Goal: Navigation & Orientation: Find specific page/section

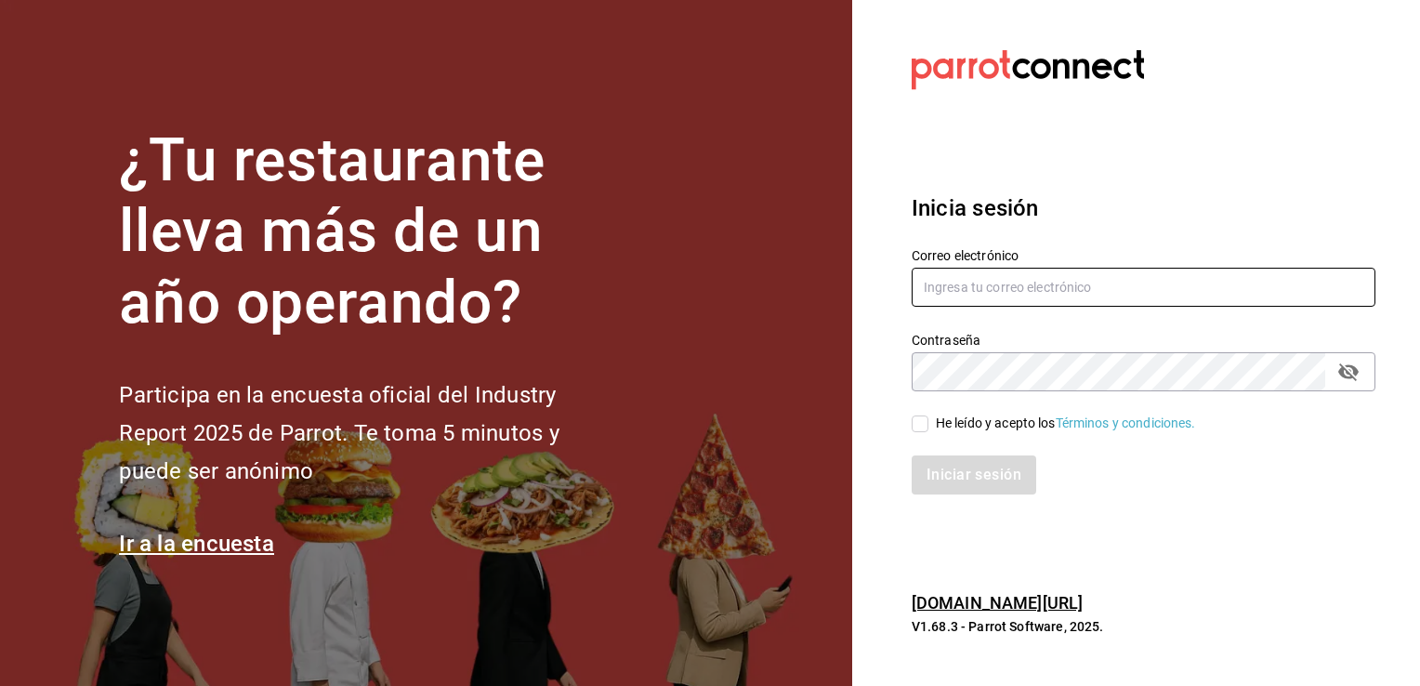
type input "[EMAIL_ADDRESS][DOMAIN_NAME]"
click at [922, 429] on input "He leído y acepto los Términos y condiciones." at bounding box center [920, 423] width 17 height 17
checkbox input "true"
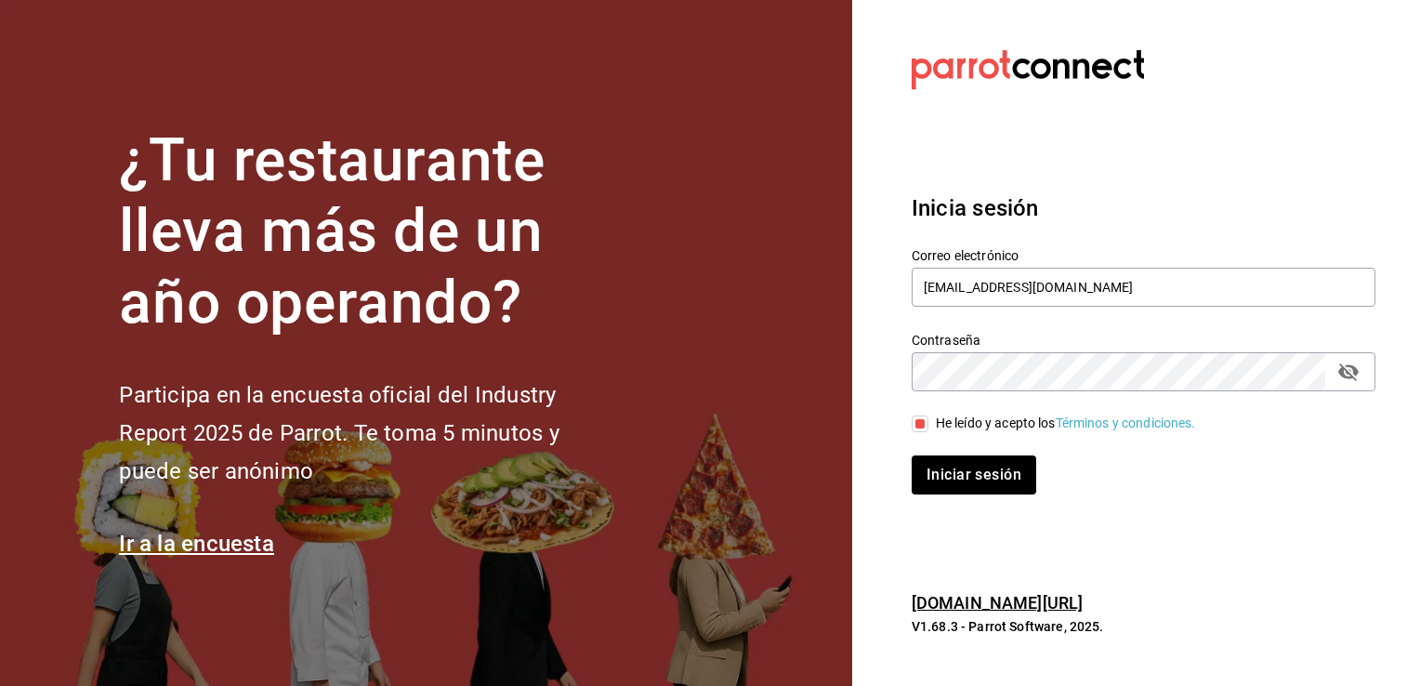
click at [1346, 375] on icon "passwordField" at bounding box center [1348, 372] width 22 height 22
click at [975, 497] on div "Inicia sesión Correo electrónico rama6904@hotmail.com Contraseña Contraseña He …" at bounding box center [1144, 343] width 464 height 349
click at [970, 481] on button "Iniciar sesión" at bounding box center [975, 474] width 126 height 39
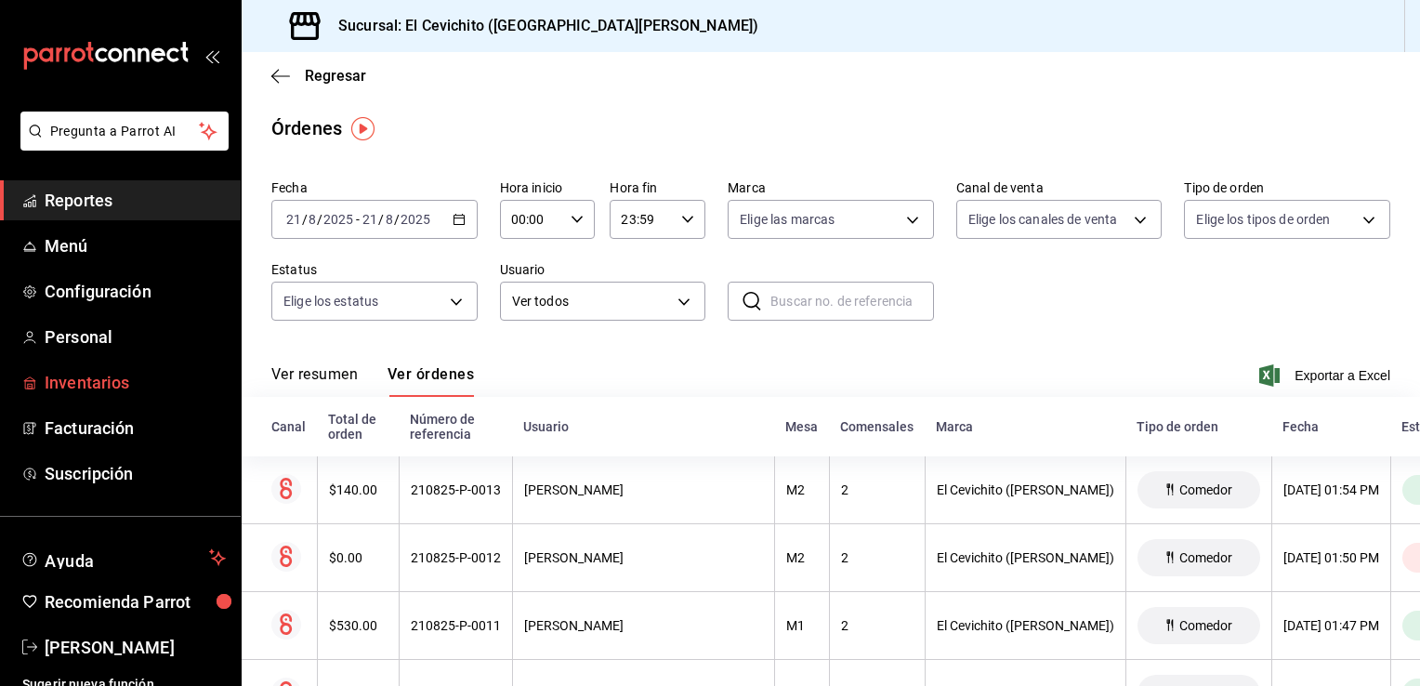
click at [115, 371] on span "Inventarios" at bounding box center [135, 382] width 181 height 25
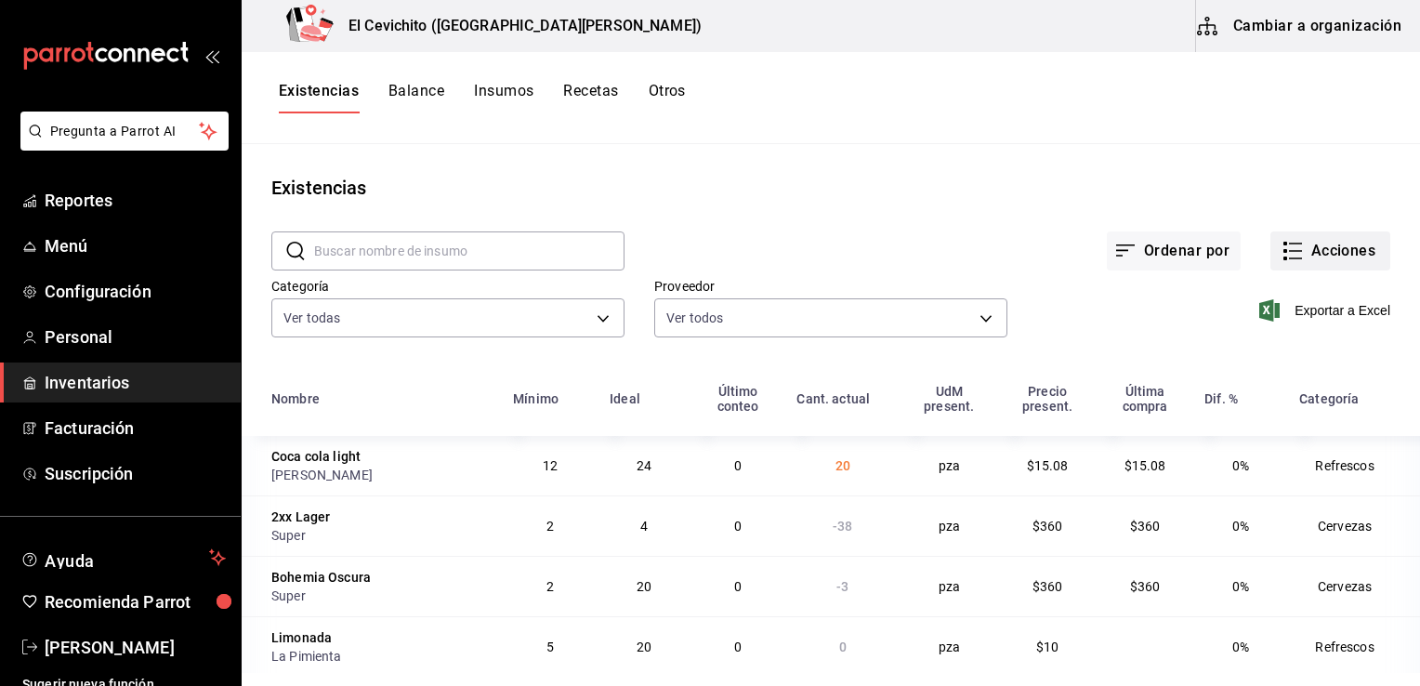
click at [1323, 266] on button "Acciones" at bounding box center [1330, 250] width 120 height 39
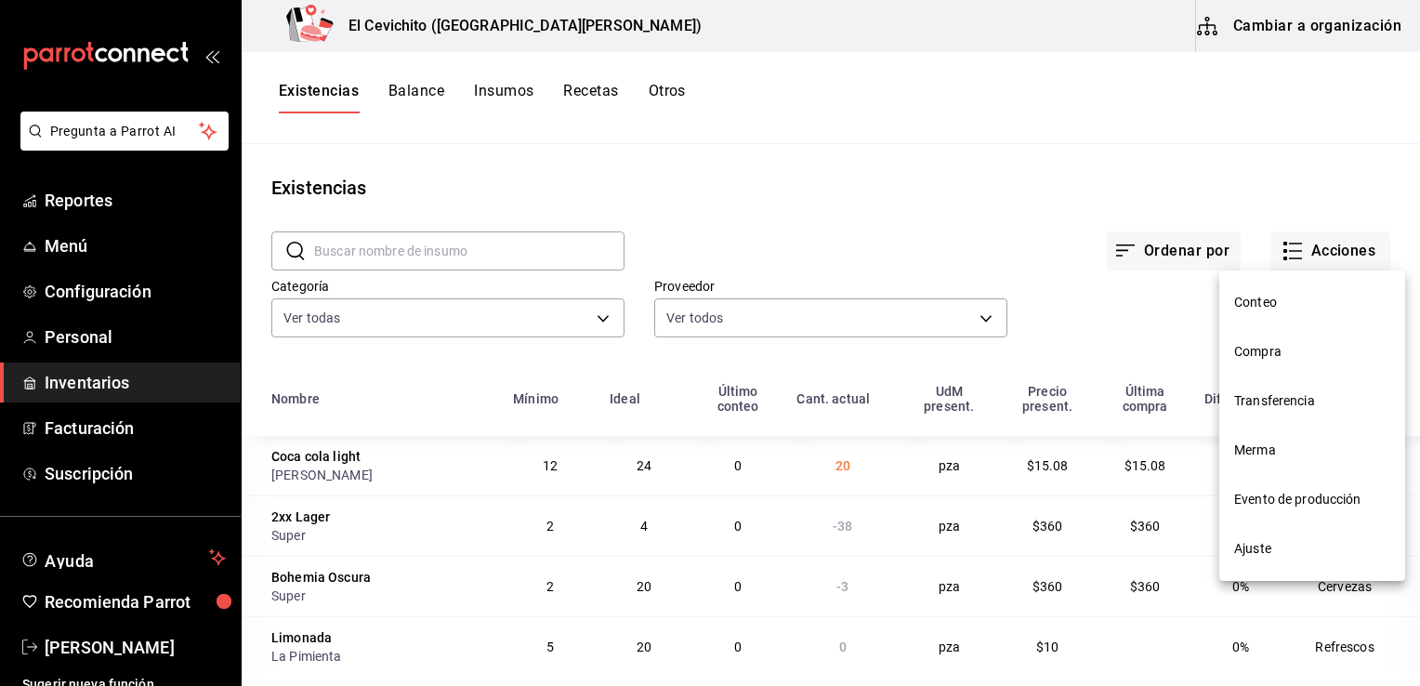
click at [1124, 112] on div at bounding box center [710, 343] width 1420 height 686
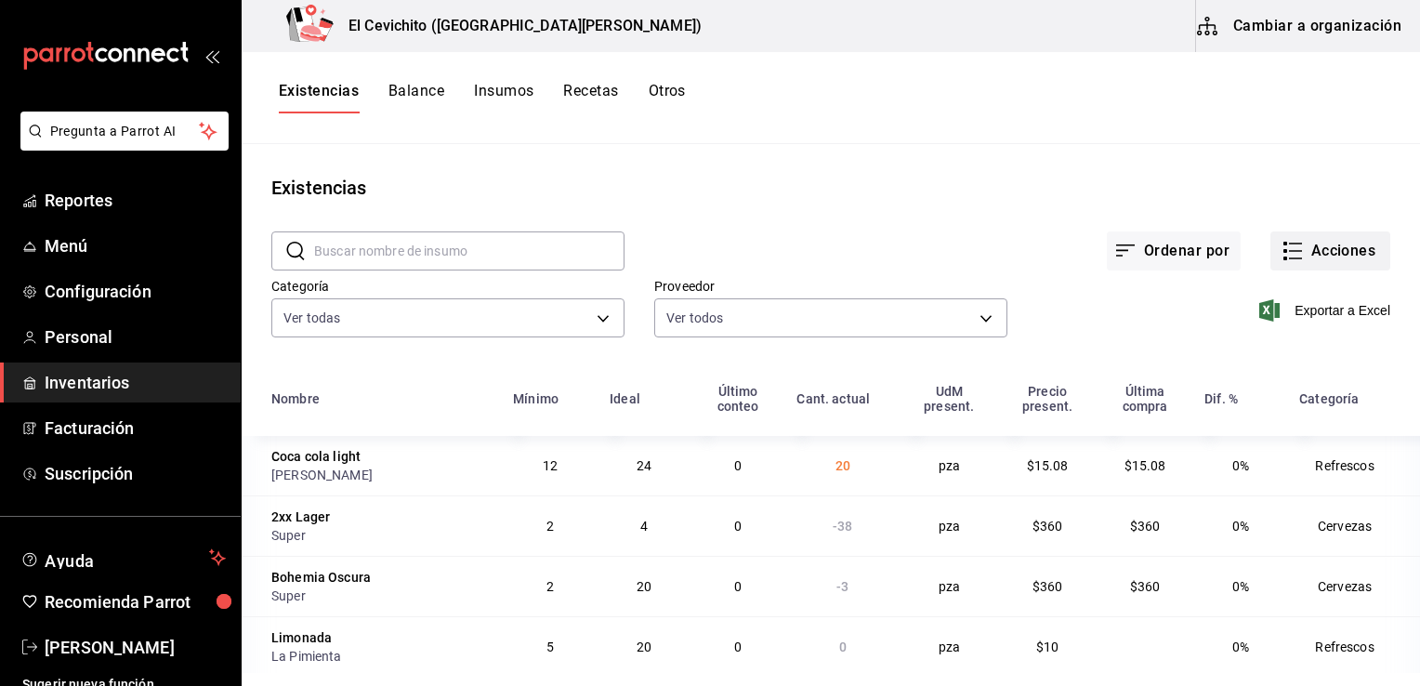
click at [1361, 264] on button "Acciones" at bounding box center [1330, 250] width 120 height 39
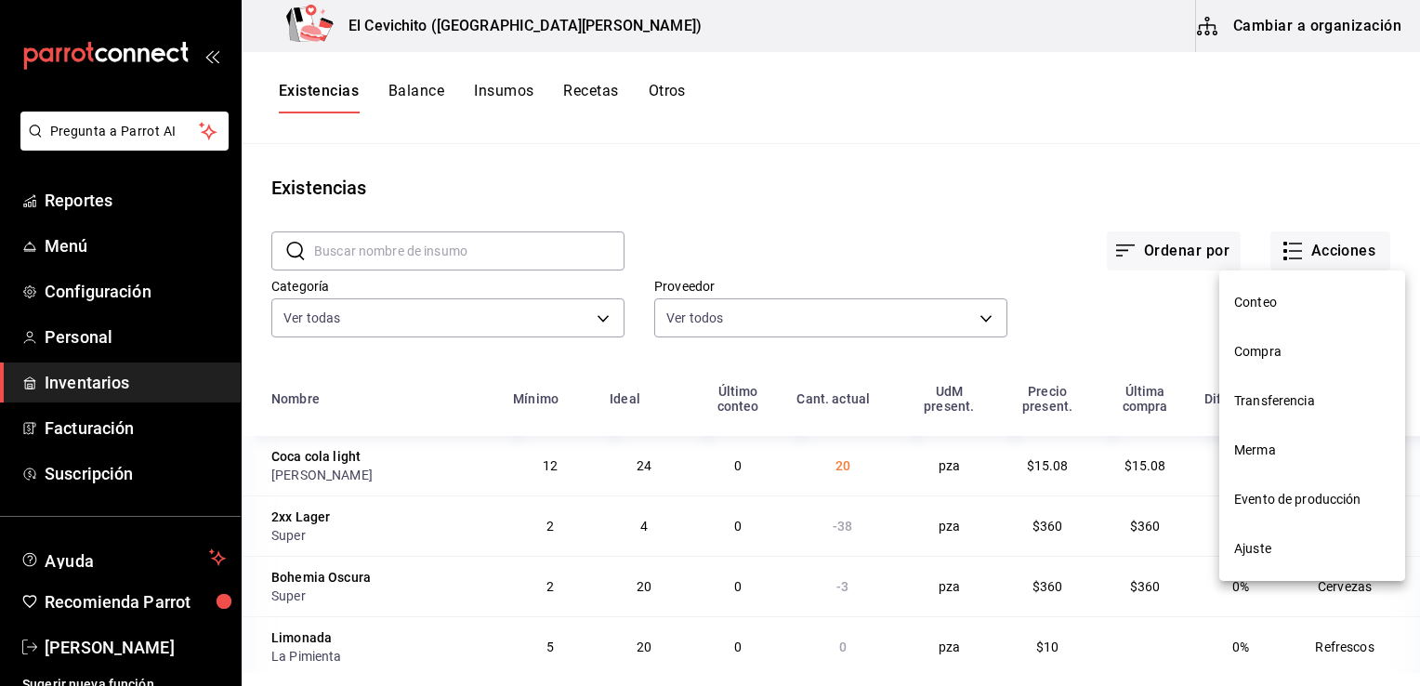
click at [1023, 211] on div at bounding box center [710, 343] width 1420 height 686
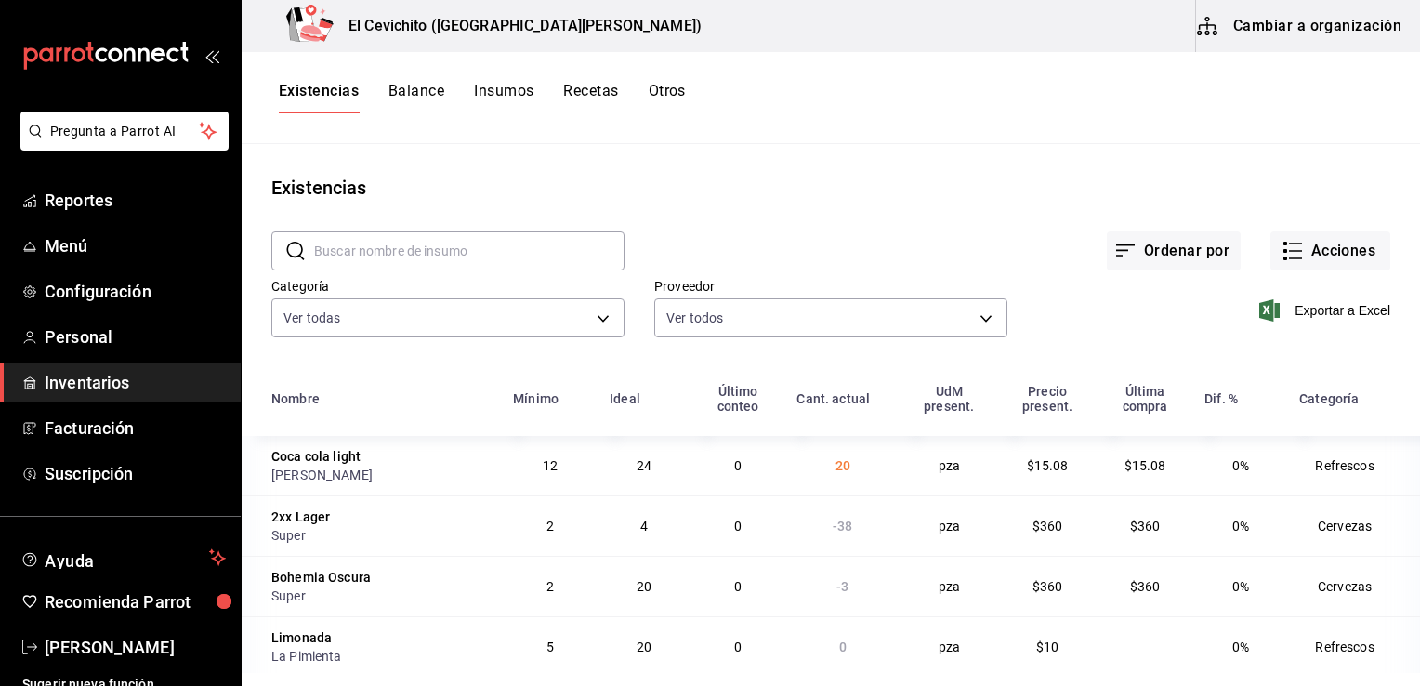
click at [1217, 173] on main "Existencias ​ ​ Ordenar por Acciones Categoría Ver todas eedbcfd6-d713-4c5a-827…" at bounding box center [831, 408] width 1178 height 529
click at [168, 611] on span "Recomienda Parrot" at bounding box center [135, 601] width 181 height 25
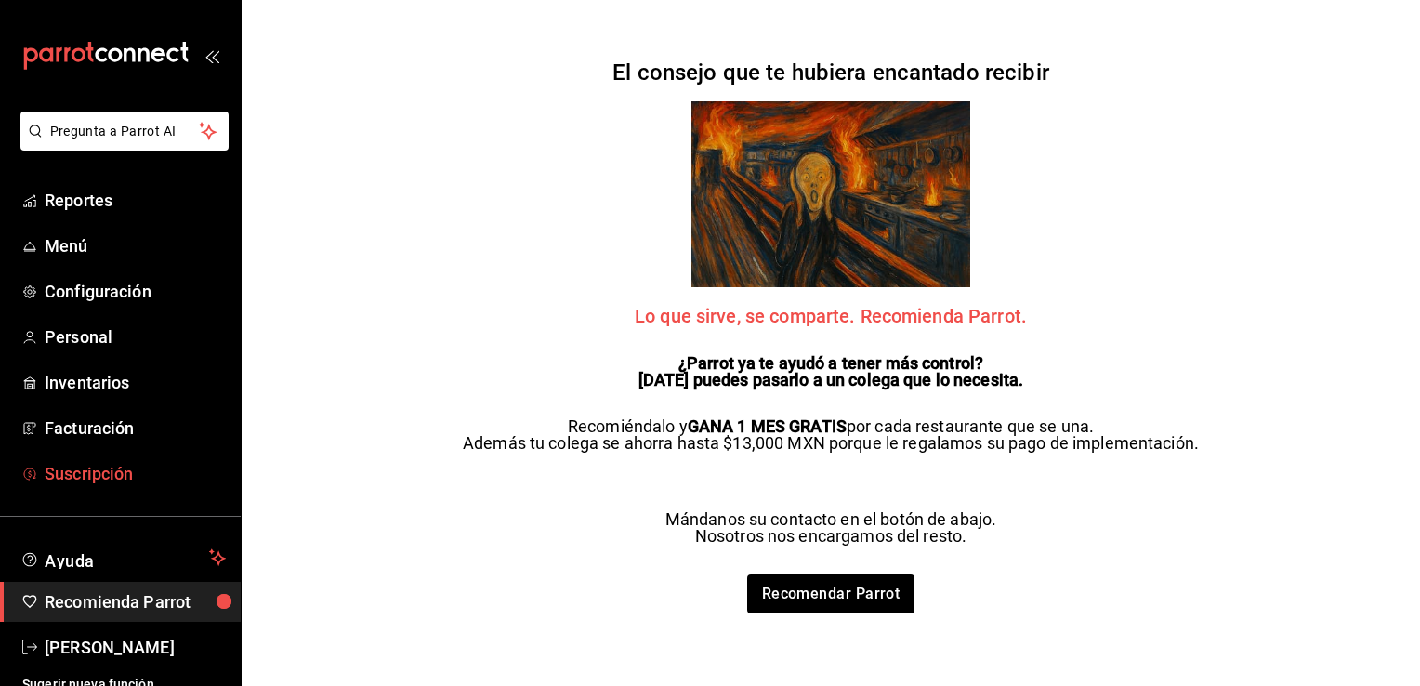
click at [151, 470] on span "Suscripción" at bounding box center [135, 473] width 181 height 25
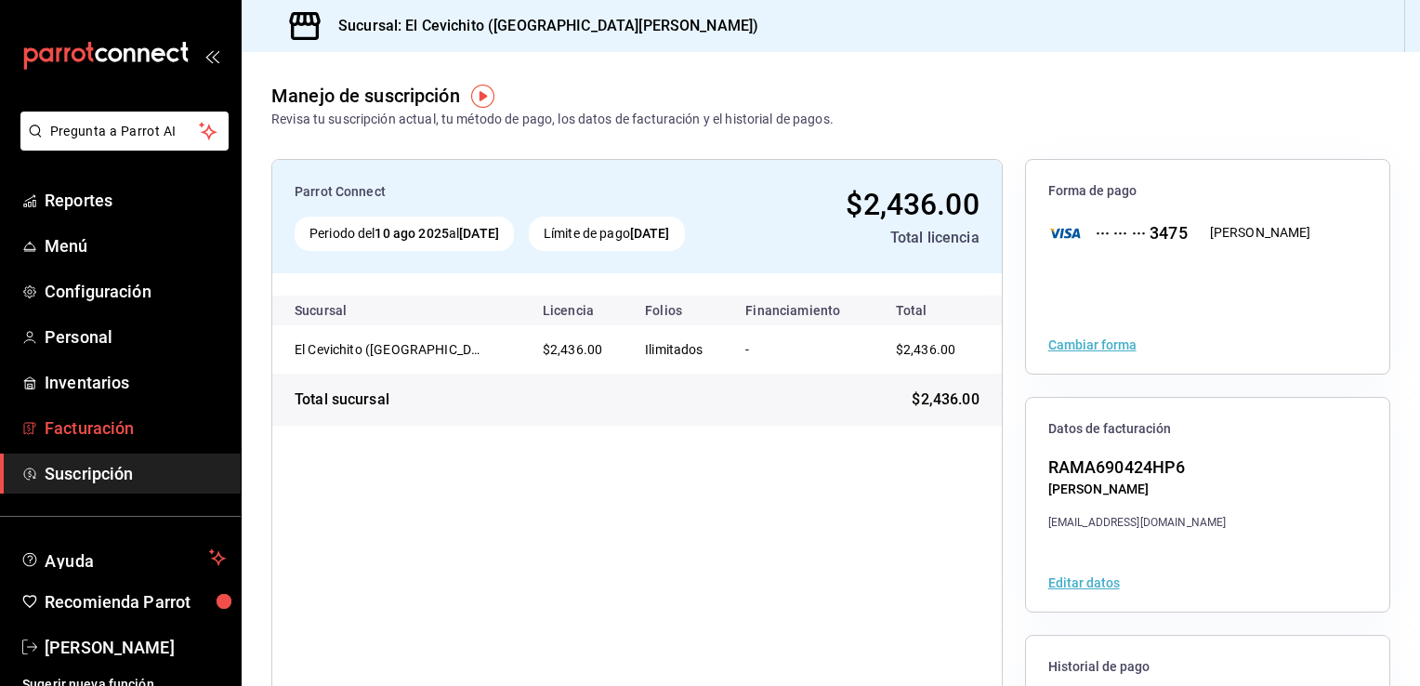
click at [134, 422] on span "Facturación" at bounding box center [135, 427] width 181 height 25
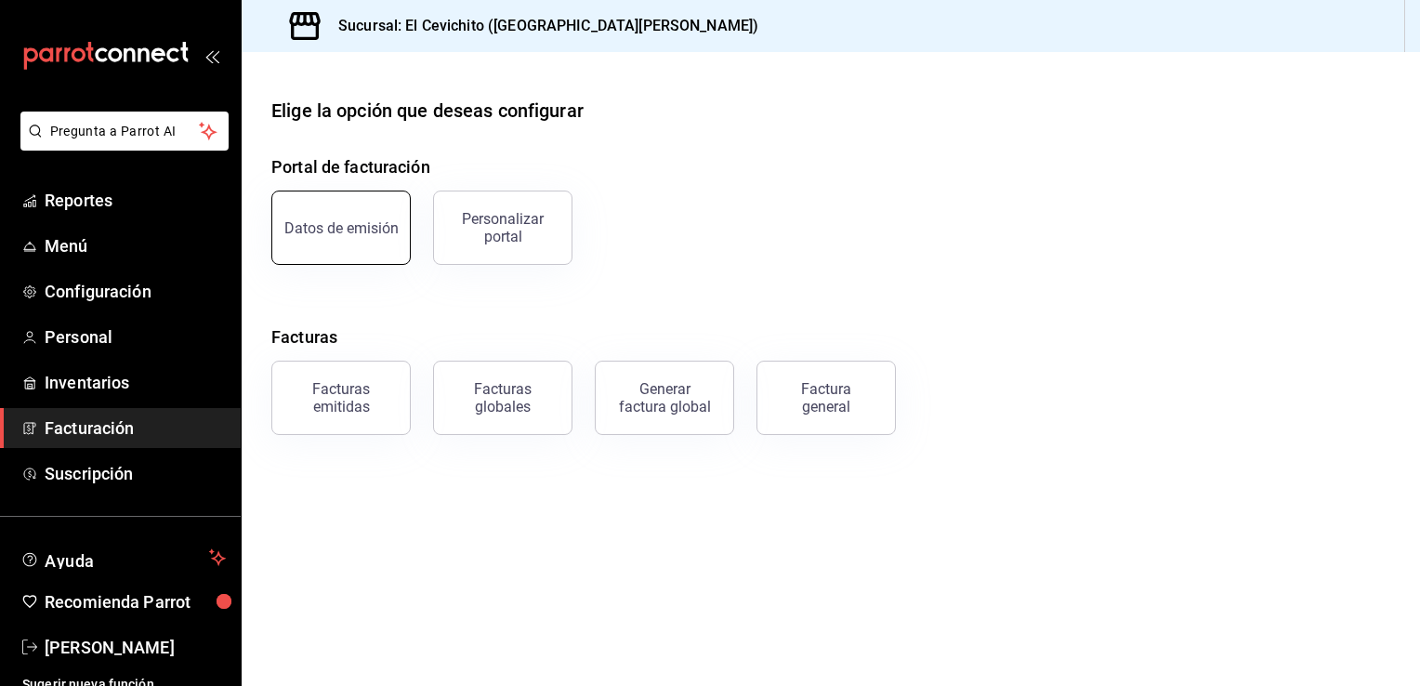
click at [336, 236] on button "Datos de emisión" at bounding box center [340, 228] width 139 height 74
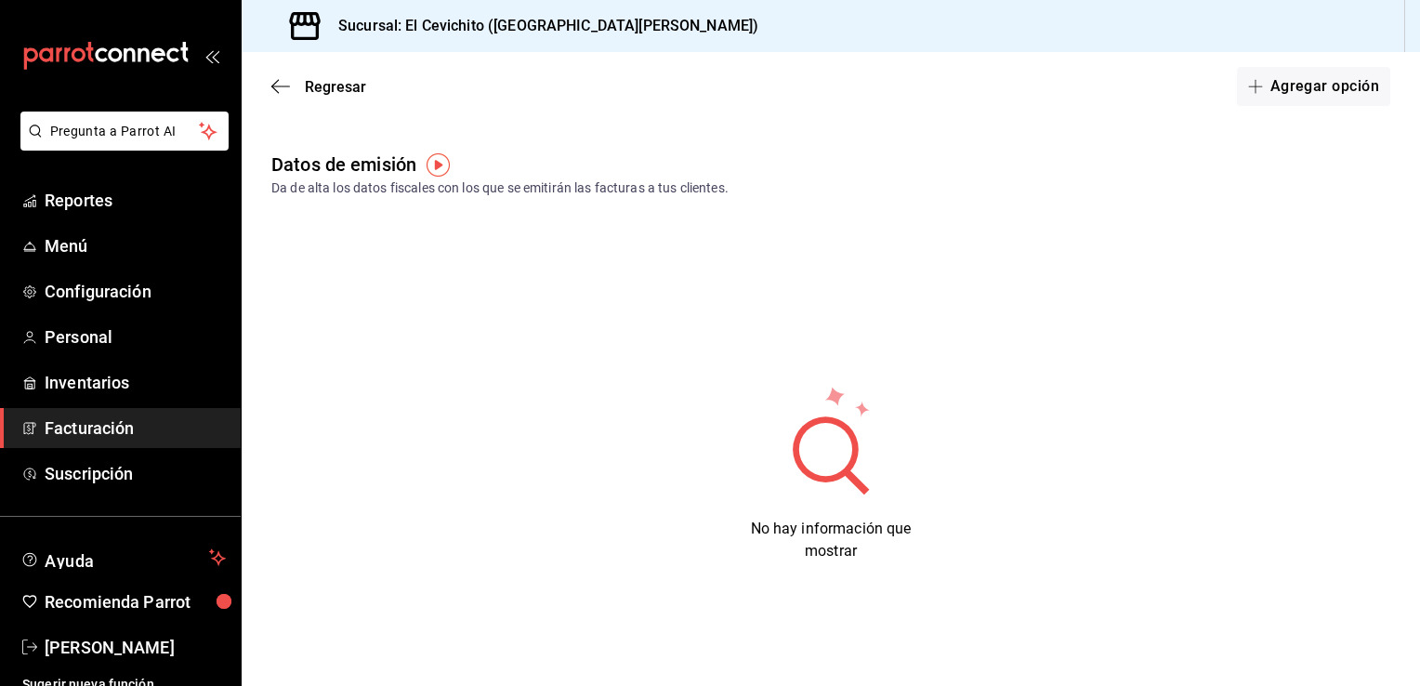
click at [123, 430] on span "Facturación" at bounding box center [135, 427] width 181 height 25
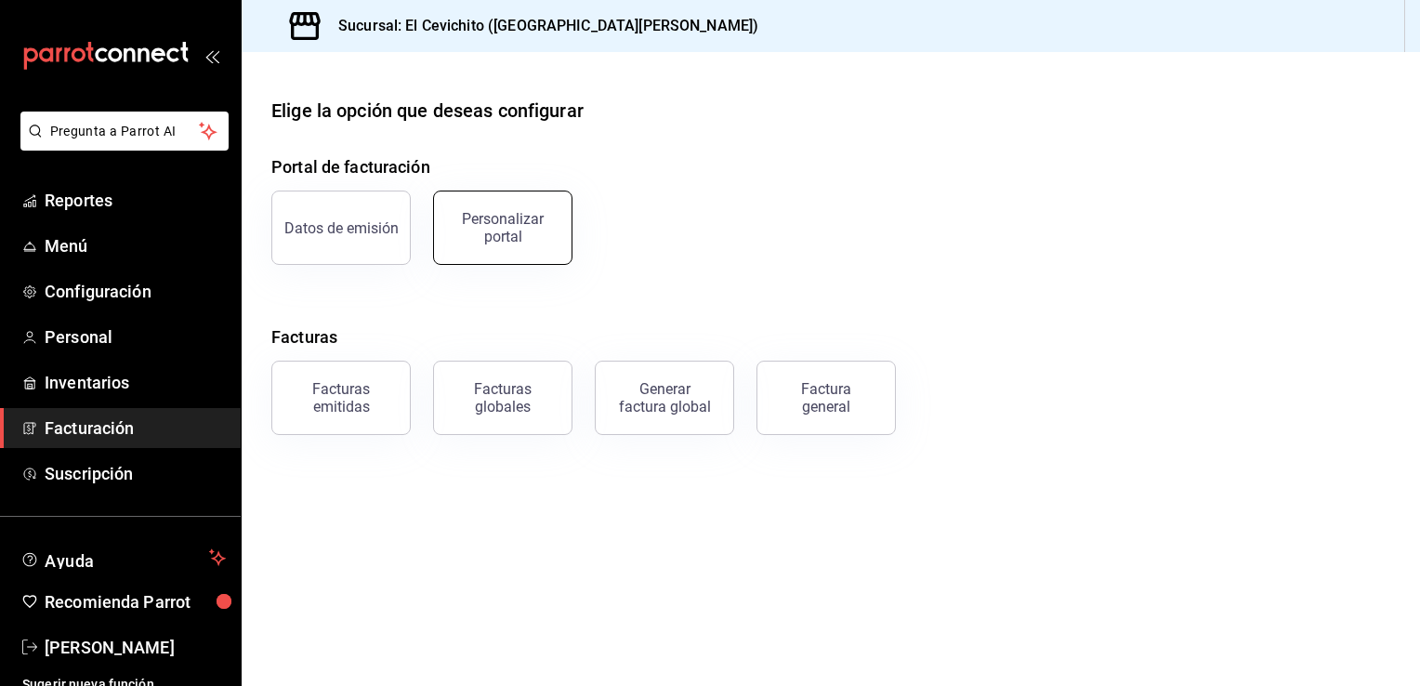
click at [507, 238] on div "Personalizar portal" at bounding box center [502, 227] width 115 height 35
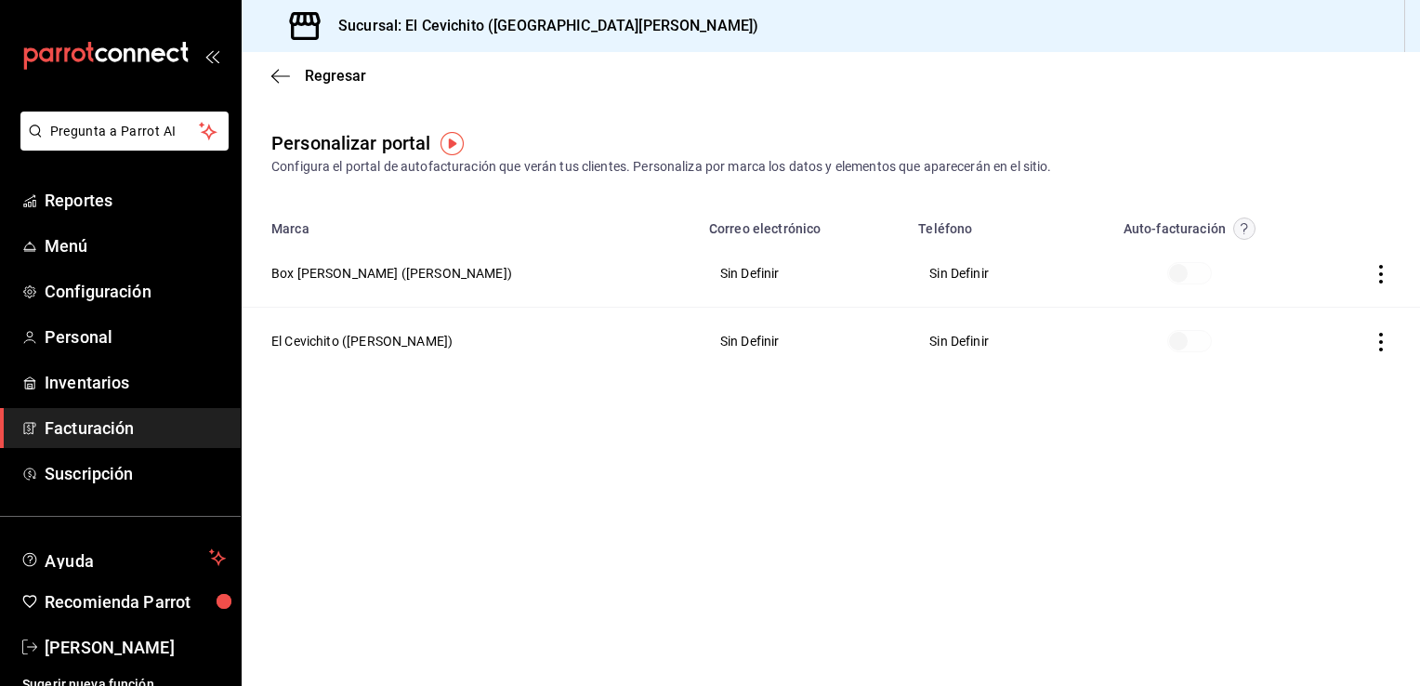
click at [102, 425] on span "Facturación" at bounding box center [135, 427] width 181 height 25
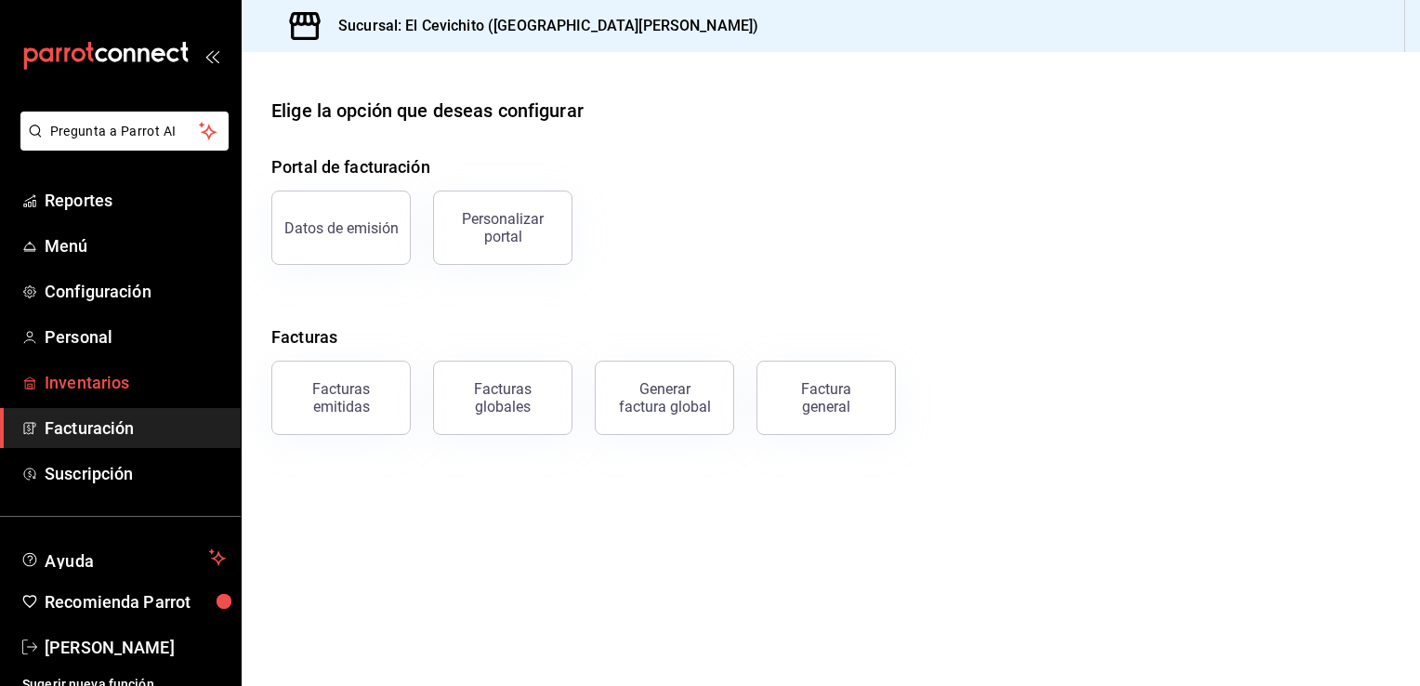
click at [101, 379] on span "Inventarios" at bounding box center [135, 382] width 181 height 25
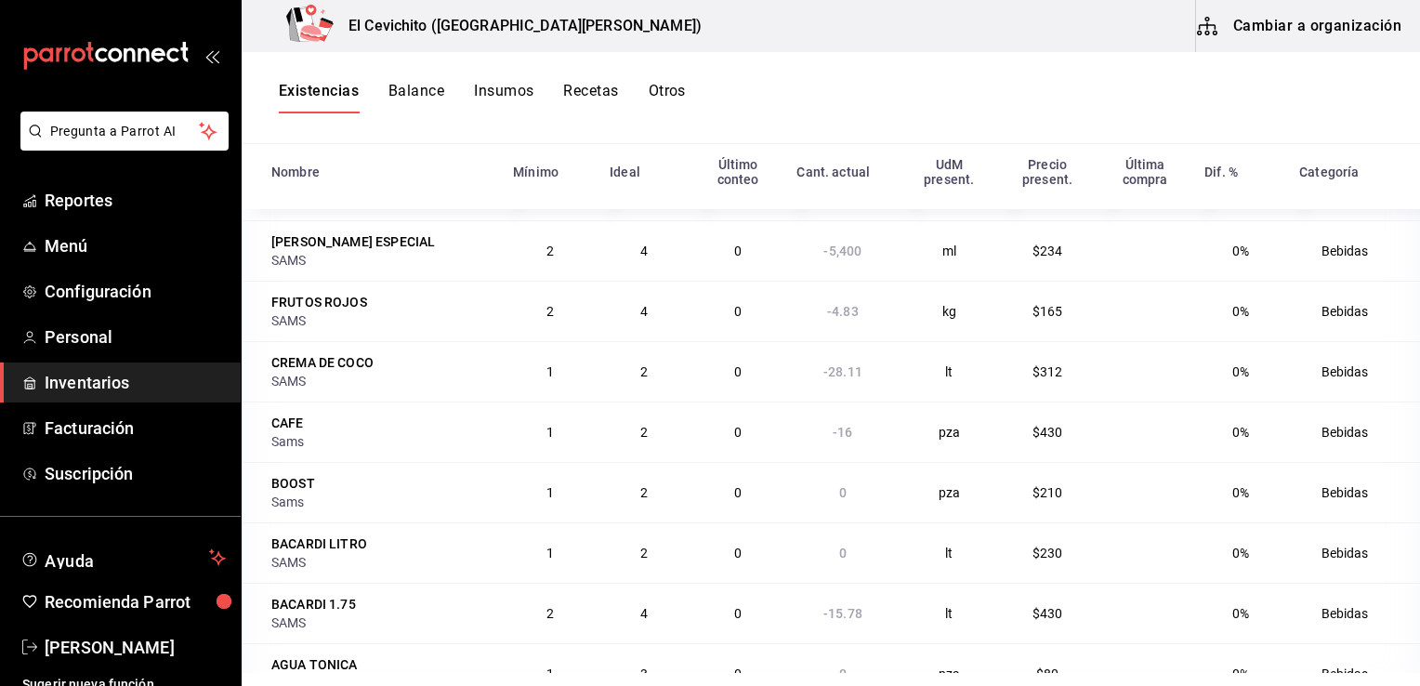
scroll to position [4145, 0]
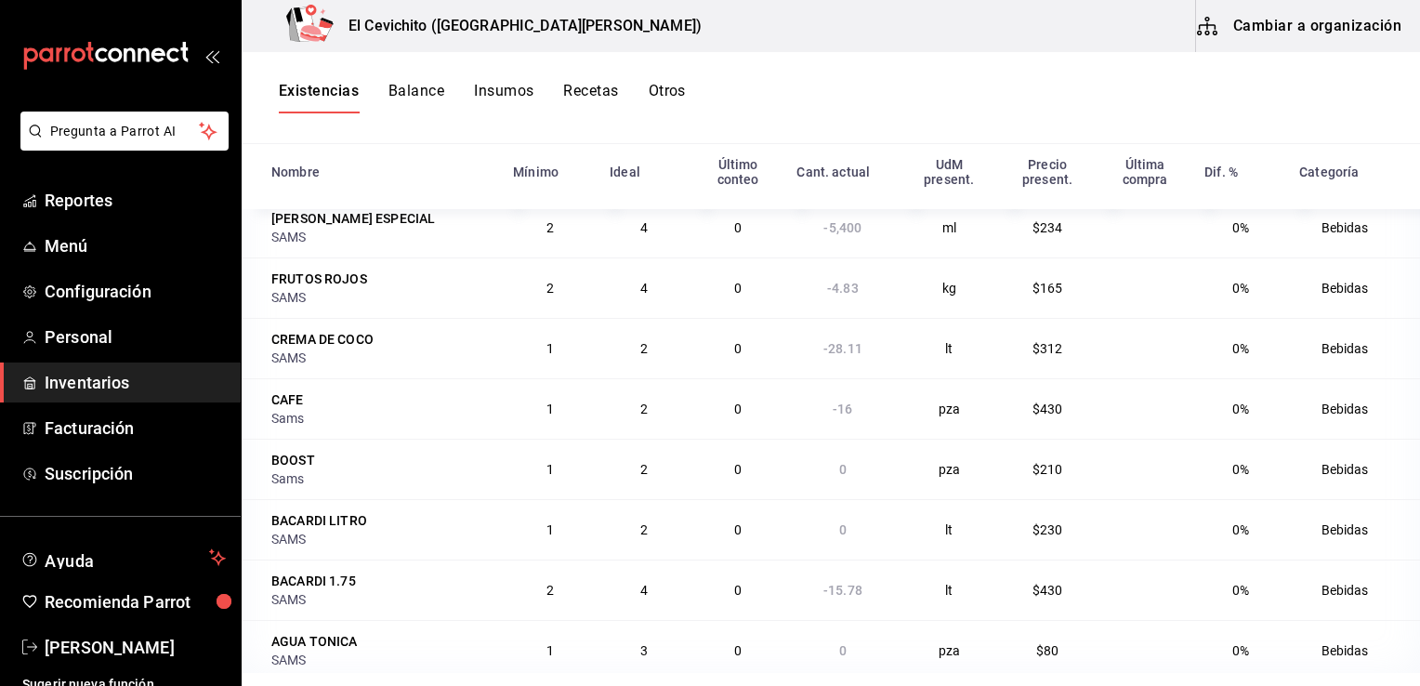
click at [640, 522] on span "2" at bounding box center [643, 529] width 7 height 15
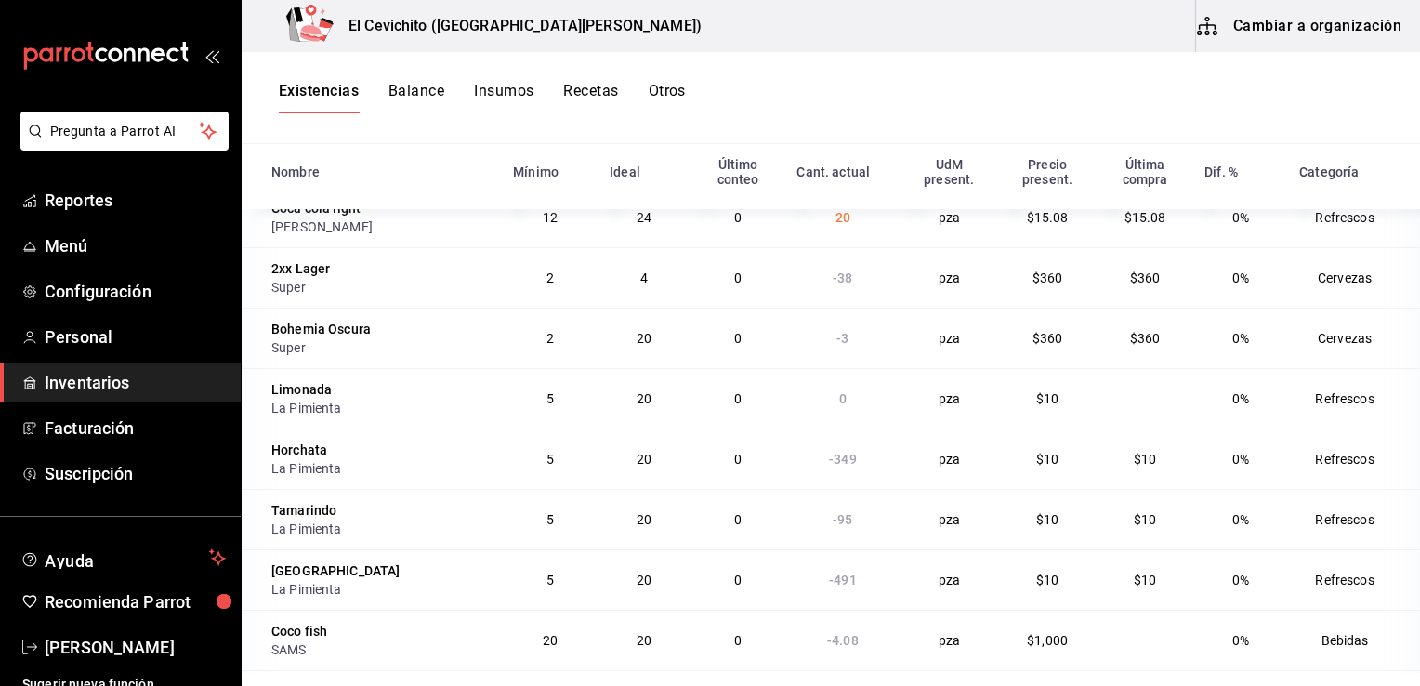
scroll to position [0, 0]
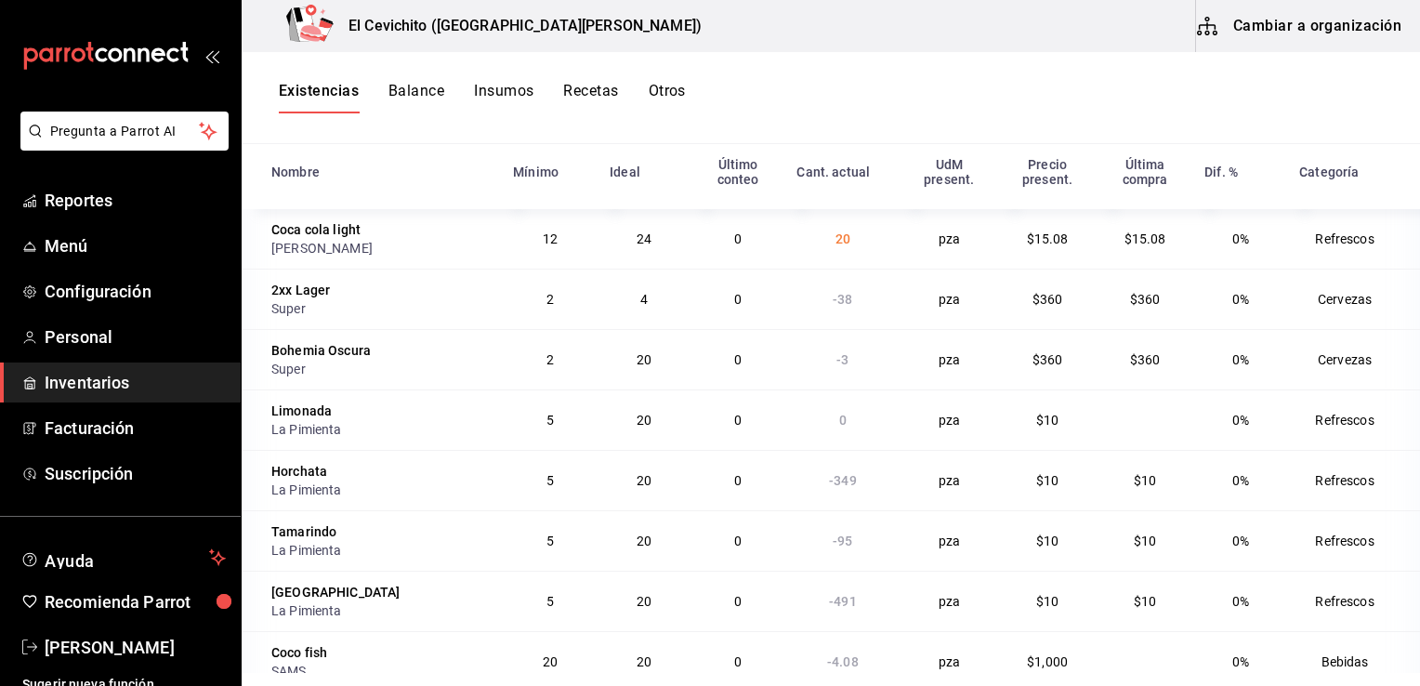
click at [734, 242] on span "0" at bounding box center [737, 238] width 7 height 15
click at [734, 299] on span "0" at bounding box center [737, 299] width 7 height 15
click at [717, 375] on td "0" at bounding box center [739, 359] width 96 height 60
click at [734, 422] on span "0" at bounding box center [737, 420] width 7 height 15
click at [717, 493] on td "0" at bounding box center [739, 480] width 96 height 60
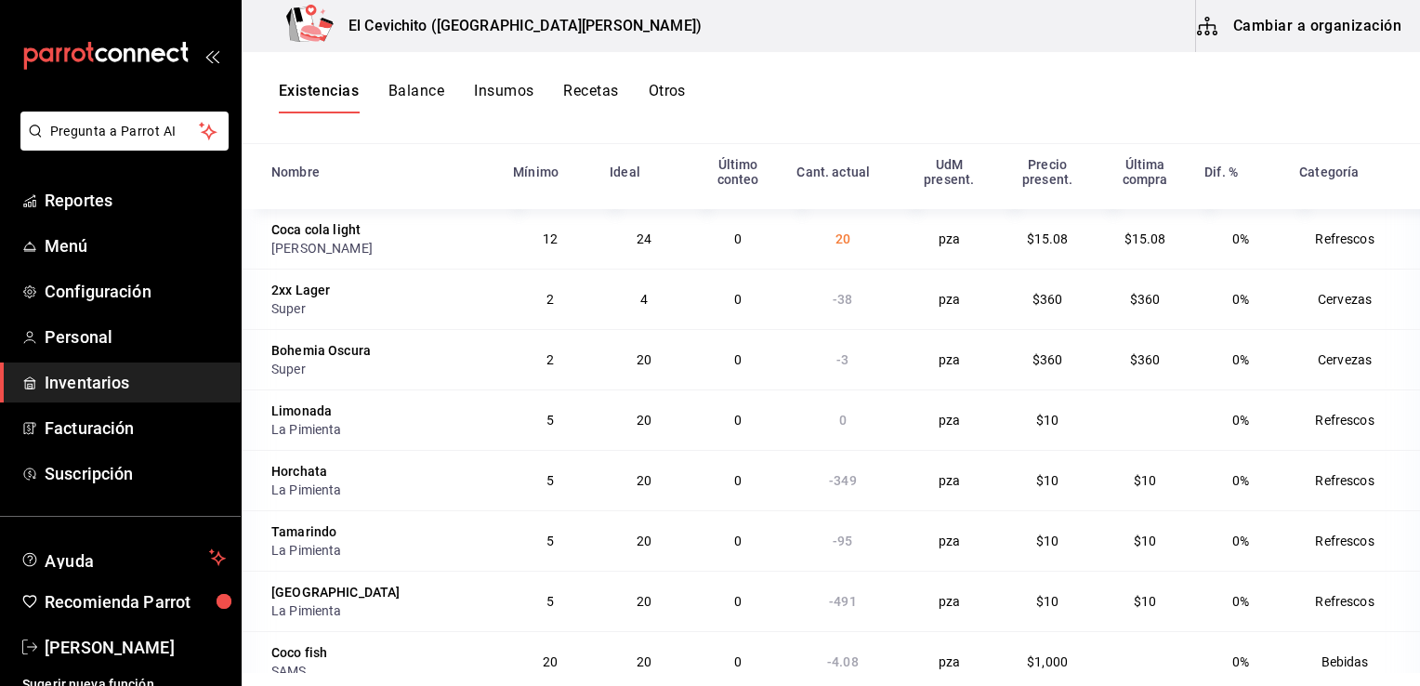
click at [711, 556] on td "0" at bounding box center [739, 540] width 96 height 60
click at [134, 334] on span "Personal" at bounding box center [135, 336] width 181 height 25
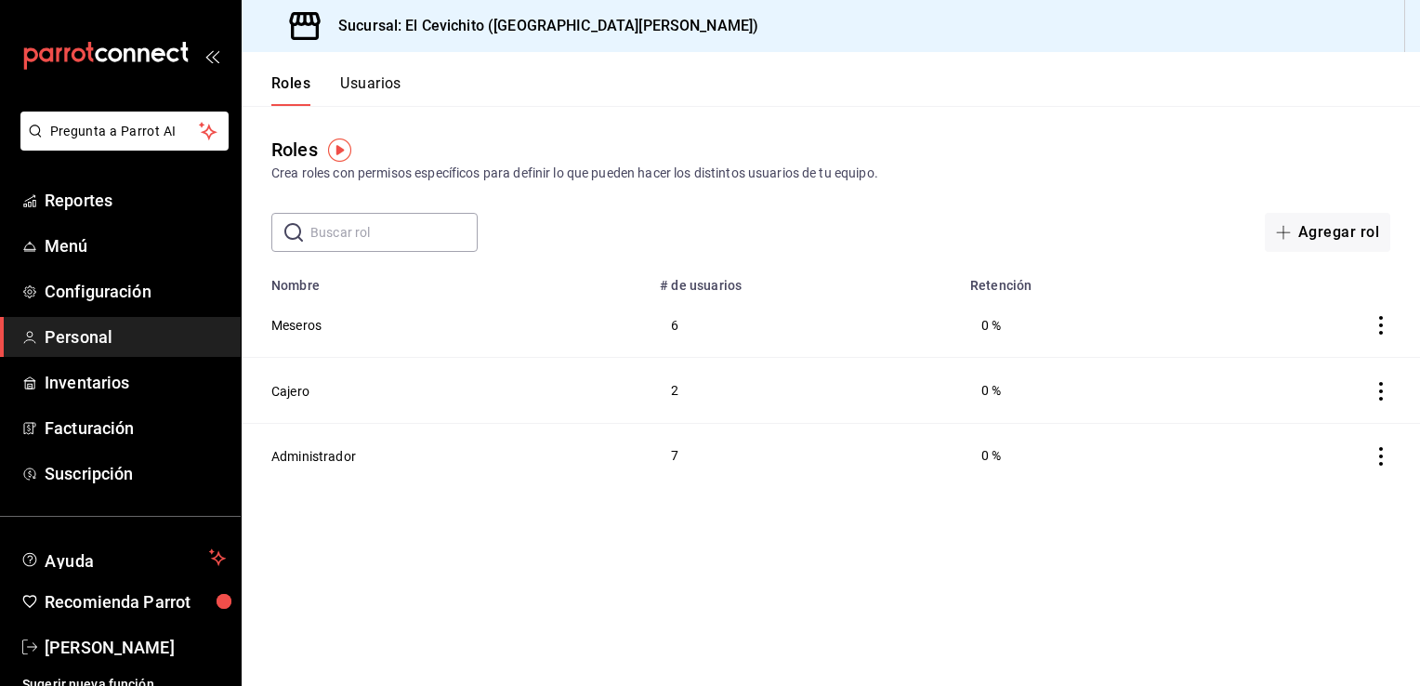
click at [669, 455] on td "7" at bounding box center [804, 455] width 310 height 65
click at [1379, 452] on icon "actions" at bounding box center [1381, 456] width 19 height 19
click at [1011, 585] on div at bounding box center [710, 343] width 1420 height 686
click at [697, 441] on td "7" at bounding box center [804, 455] width 310 height 65
click at [678, 320] on td "6" at bounding box center [804, 325] width 310 height 65
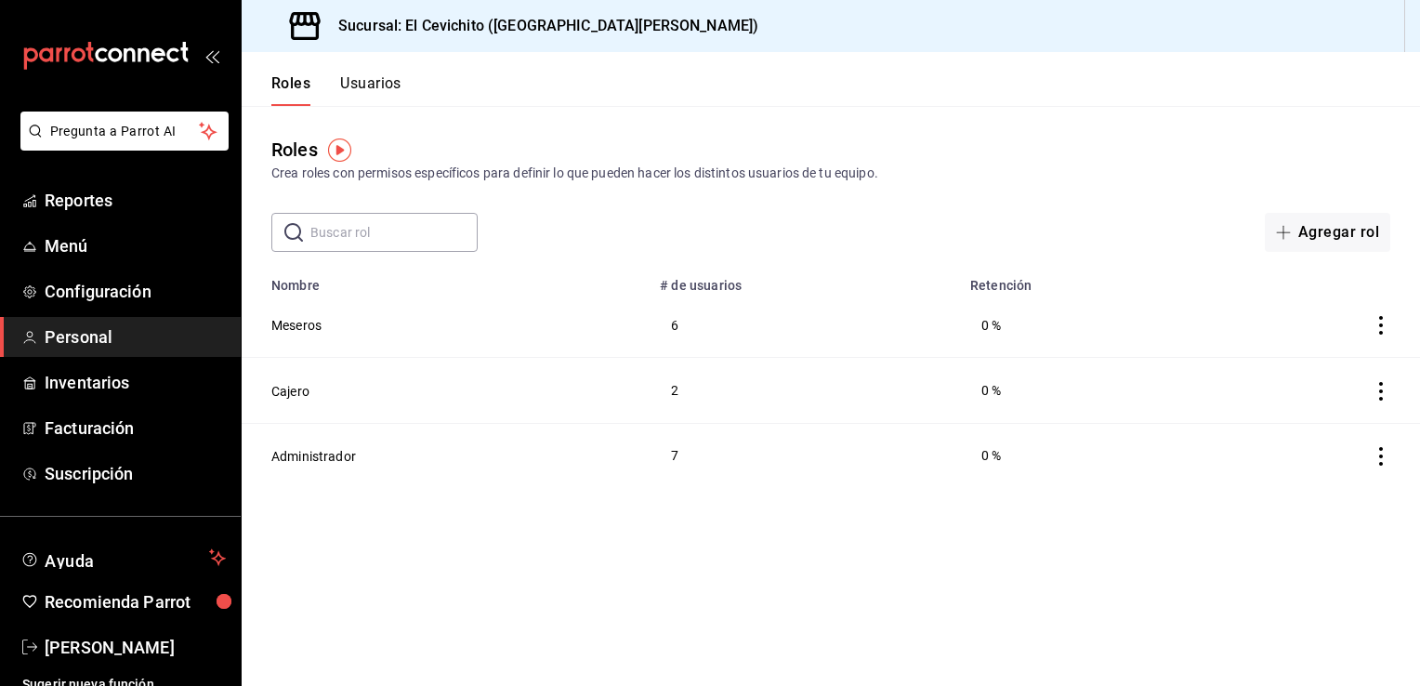
click at [1384, 329] on icon "actions" at bounding box center [1381, 325] width 19 height 19
click at [1182, 515] on div at bounding box center [710, 343] width 1420 height 686
click at [118, 288] on span "Configuración" at bounding box center [135, 291] width 181 height 25
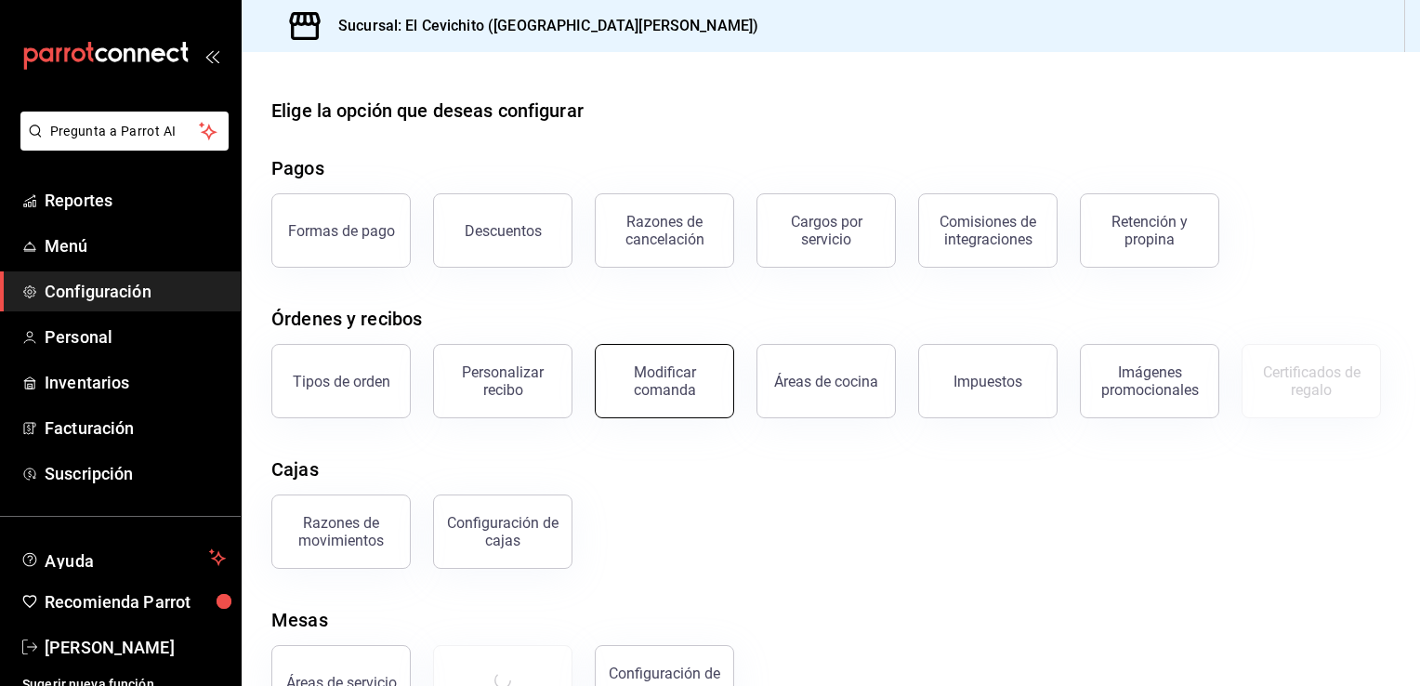
click at [667, 388] on div "Modificar comanda" at bounding box center [664, 380] width 115 height 35
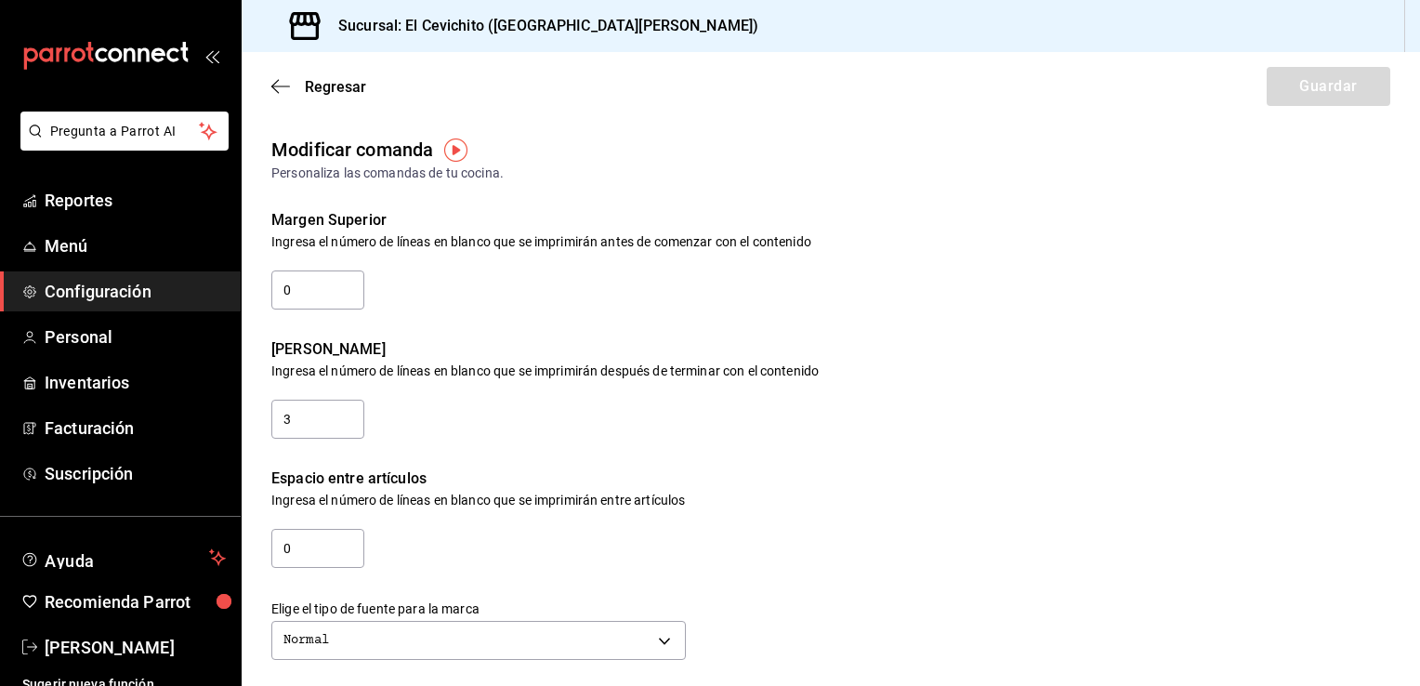
click at [173, 289] on span "Configuración" at bounding box center [135, 291] width 181 height 25
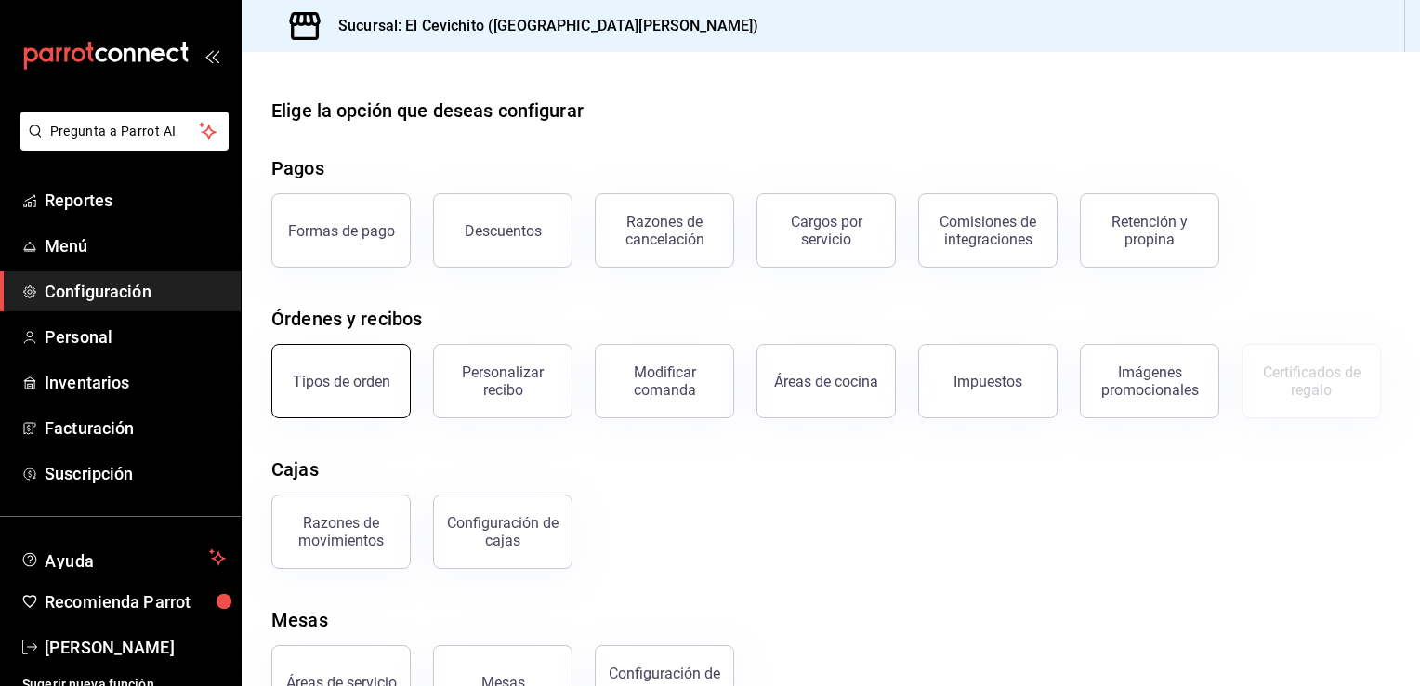
click at [329, 397] on button "Tipos de orden" at bounding box center [340, 381] width 139 height 74
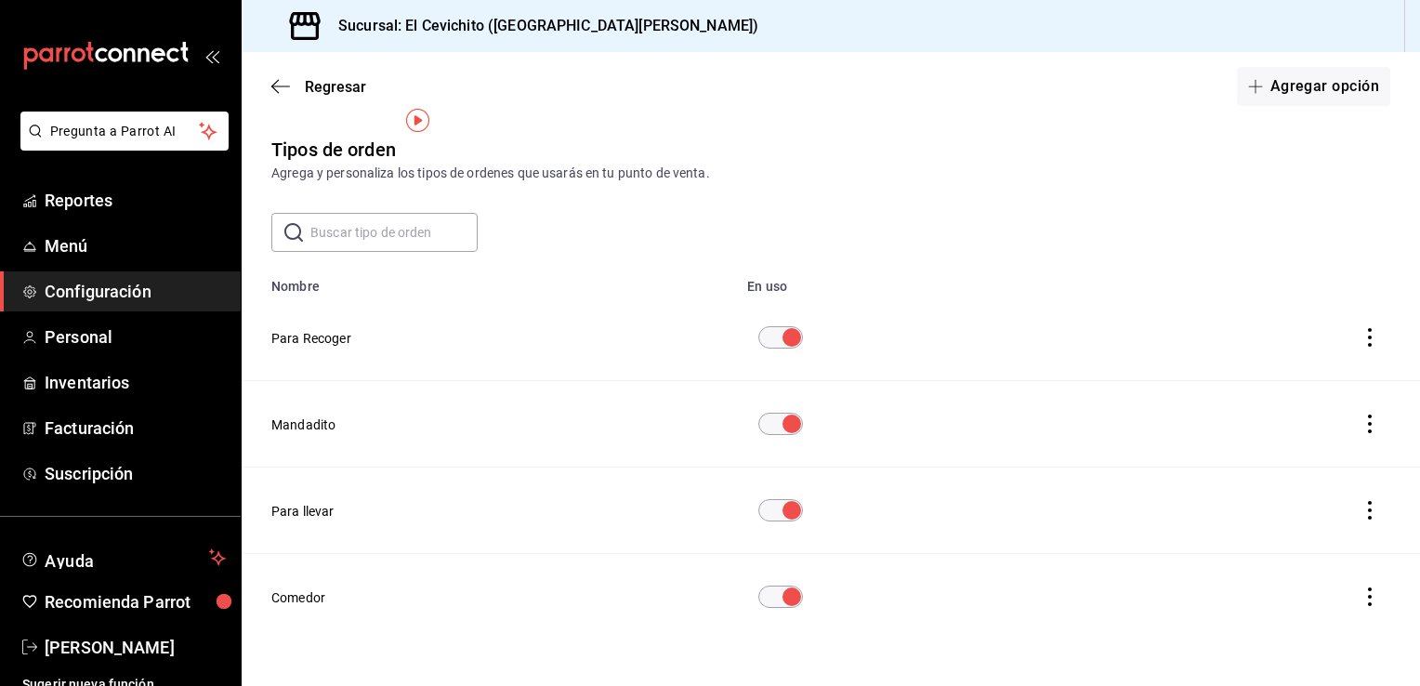
scroll to position [34, 0]
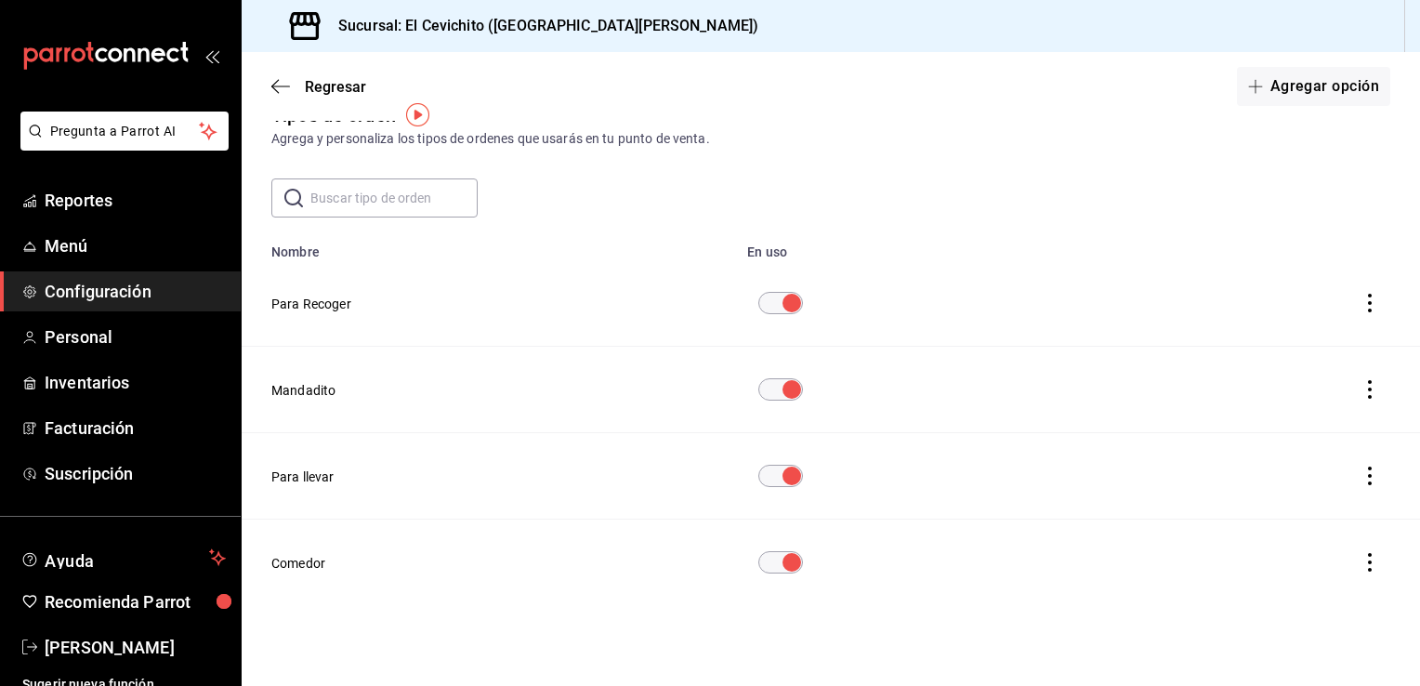
click at [1007, 179] on div "​ ​" at bounding box center [831, 197] width 1178 height 39
click at [193, 296] on span "Configuración" at bounding box center [135, 291] width 181 height 25
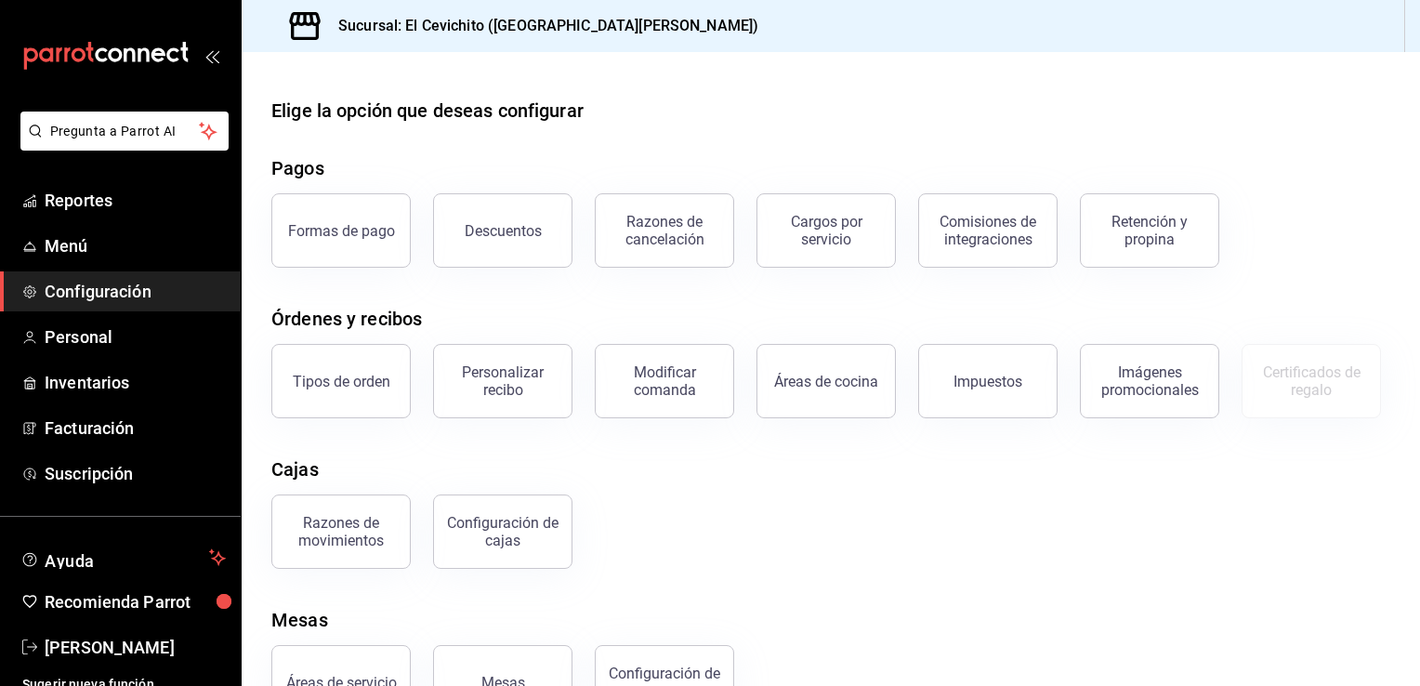
click at [193, 296] on span "Configuración" at bounding box center [135, 291] width 181 height 25
click at [1154, 249] on button "Retención y propina" at bounding box center [1149, 230] width 139 height 74
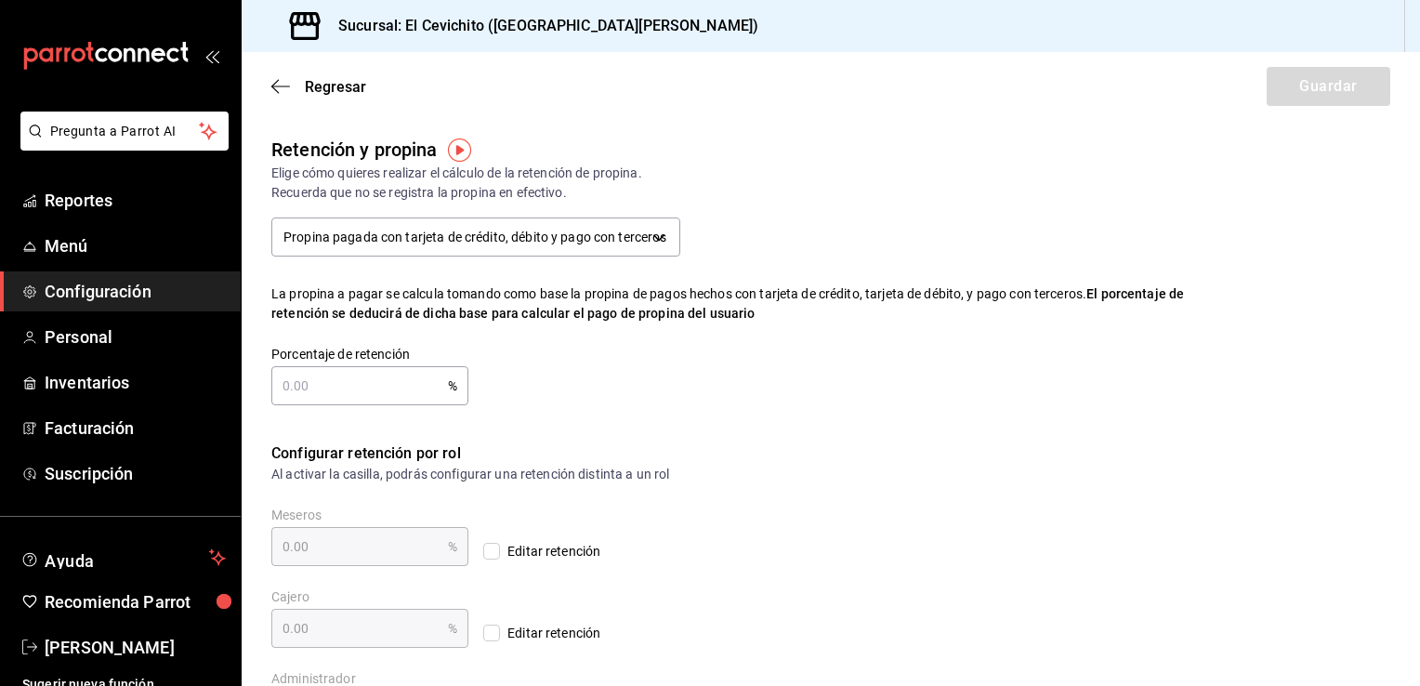
click at [178, 296] on span "Configuración" at bounding box center [135, 291] width 181 height 25
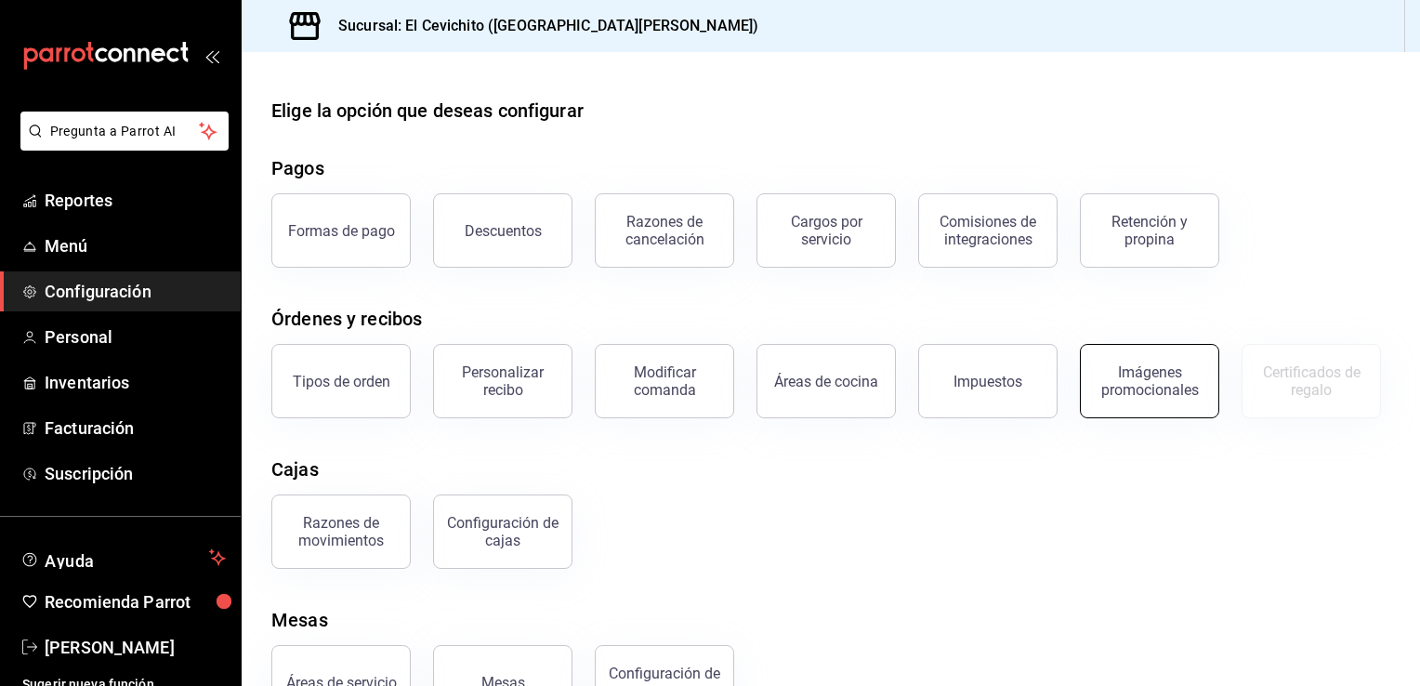
click at [1130, 388] on div "Imágenes promocionales" at bounding box center [1149, 380] width 115 height 35
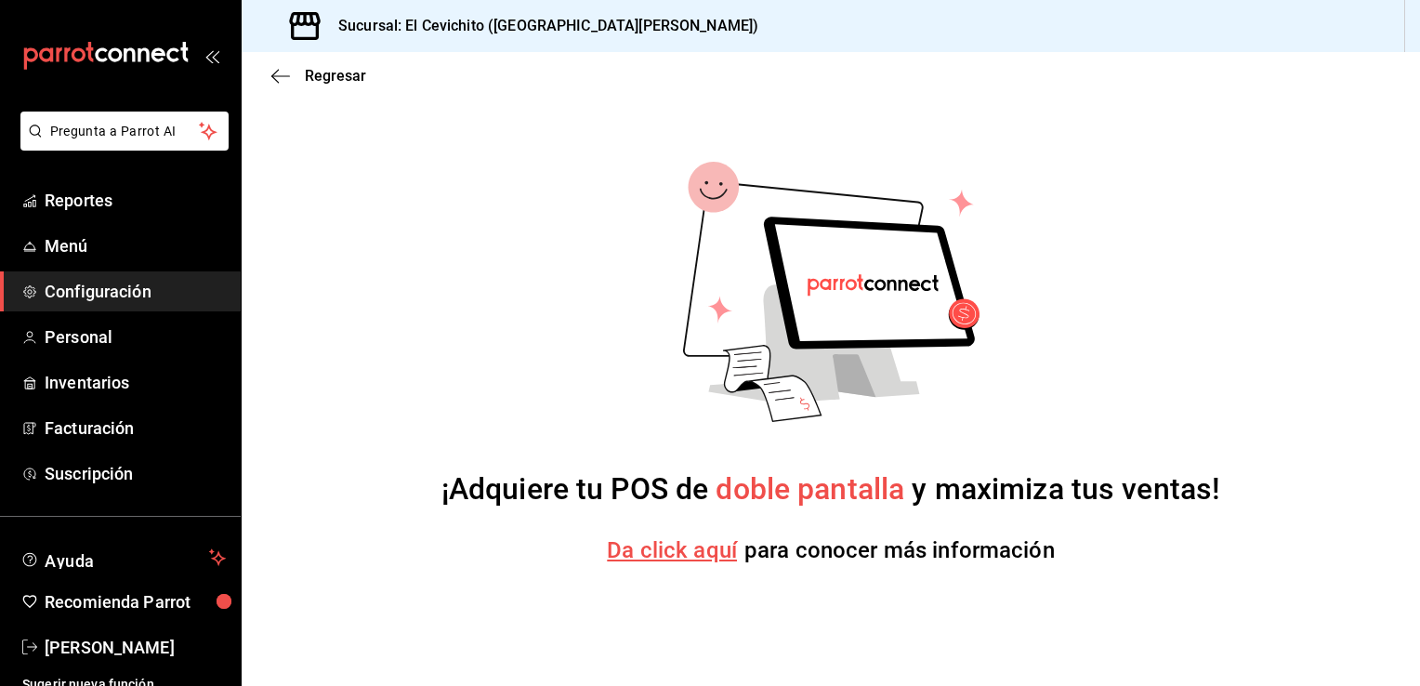
click at [178, 293] on span "Configuración" at bounding box center [135, 291] width 181 height 25
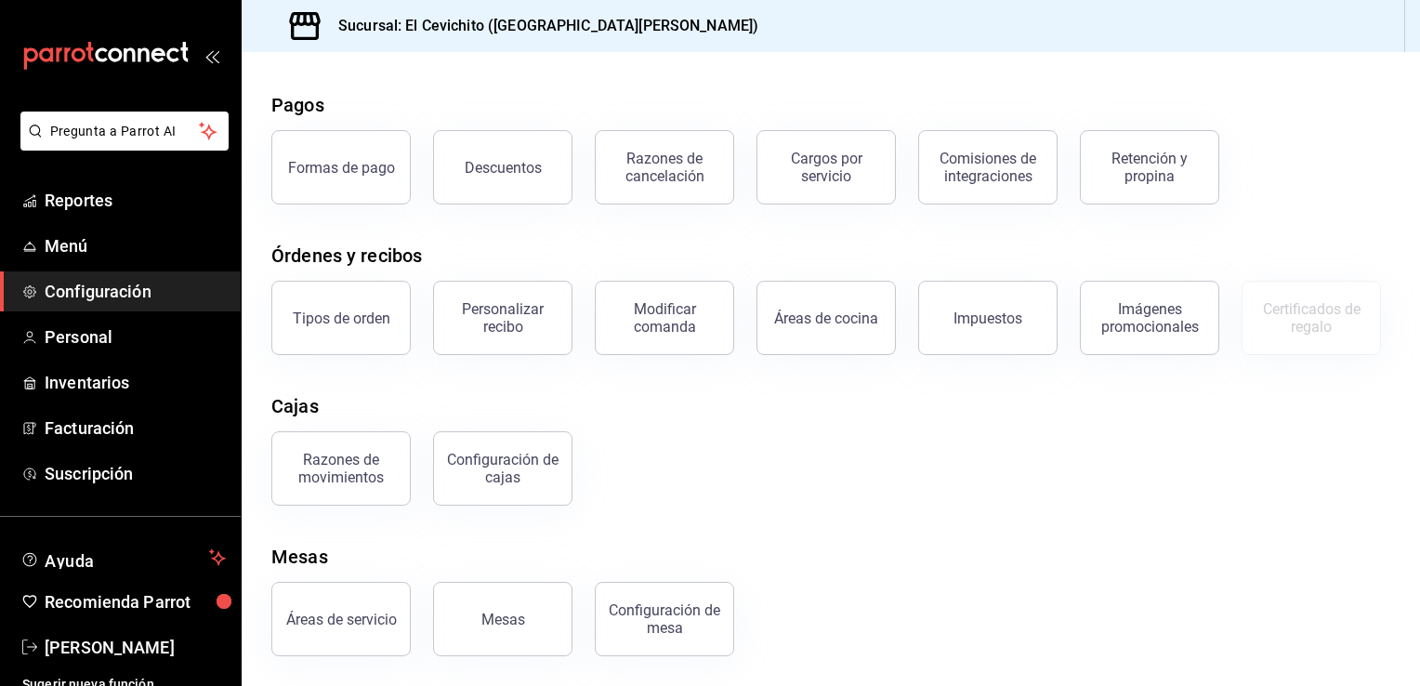
scroll to position [160, 0]
click at [704, 619] on div "Configuración de mesa" at bounding box center [664, 618] width 115 height 35
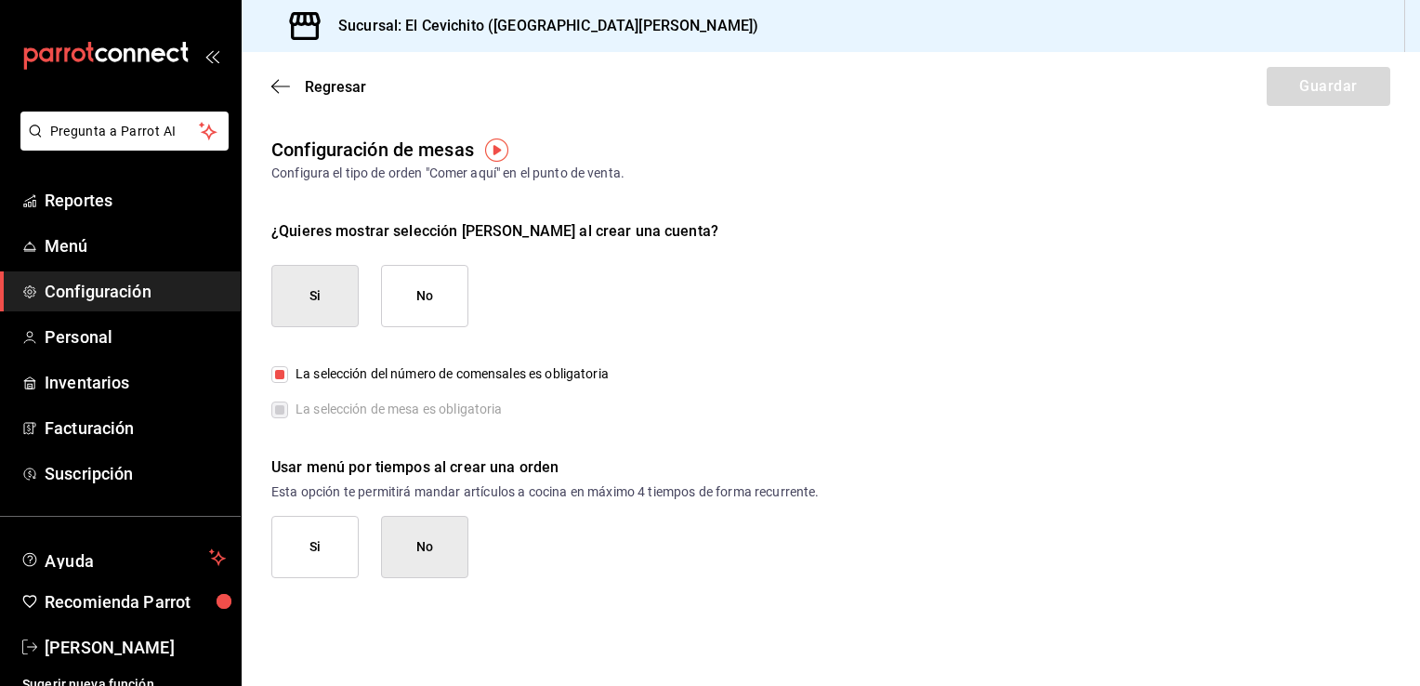
click at [157, 284] on span "Configuración" at bounding box center [135, 291] width 181 height 25
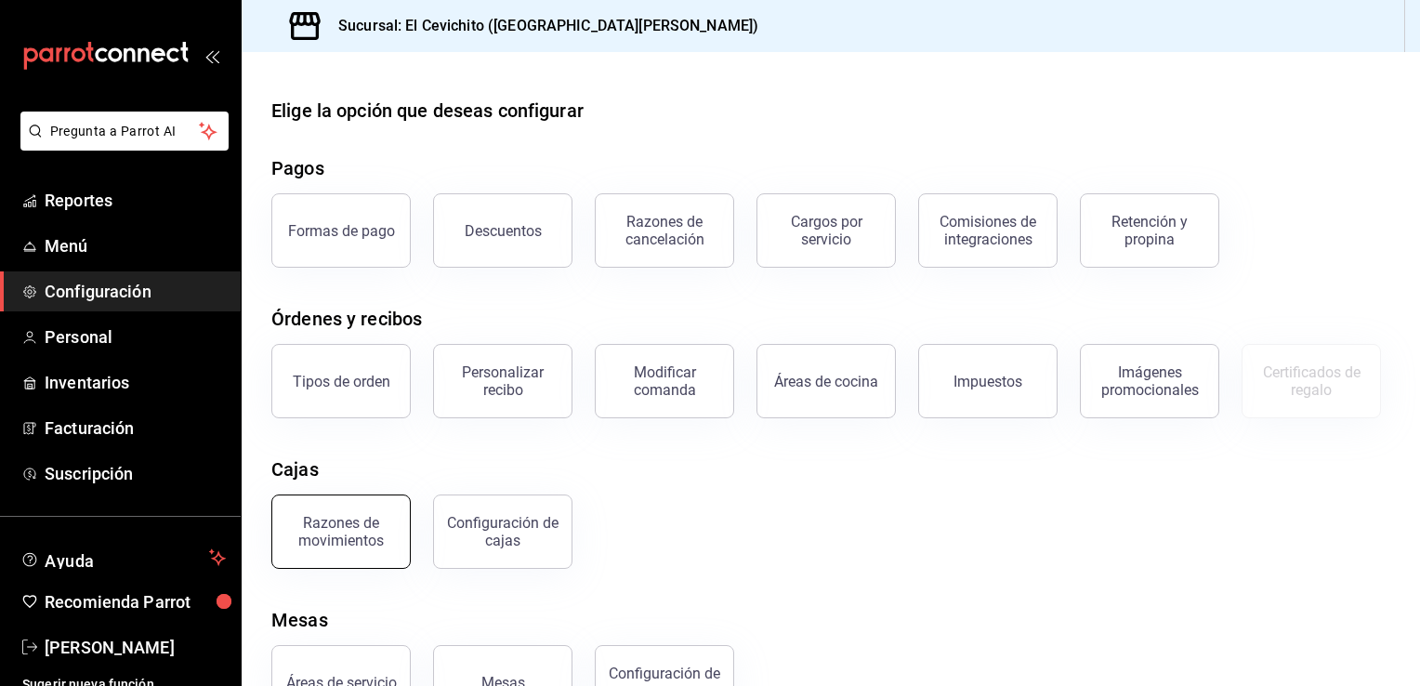
click at [341, 549] on div "Razones de movimientos" at bounding box center [340, 531] width 115 height 35
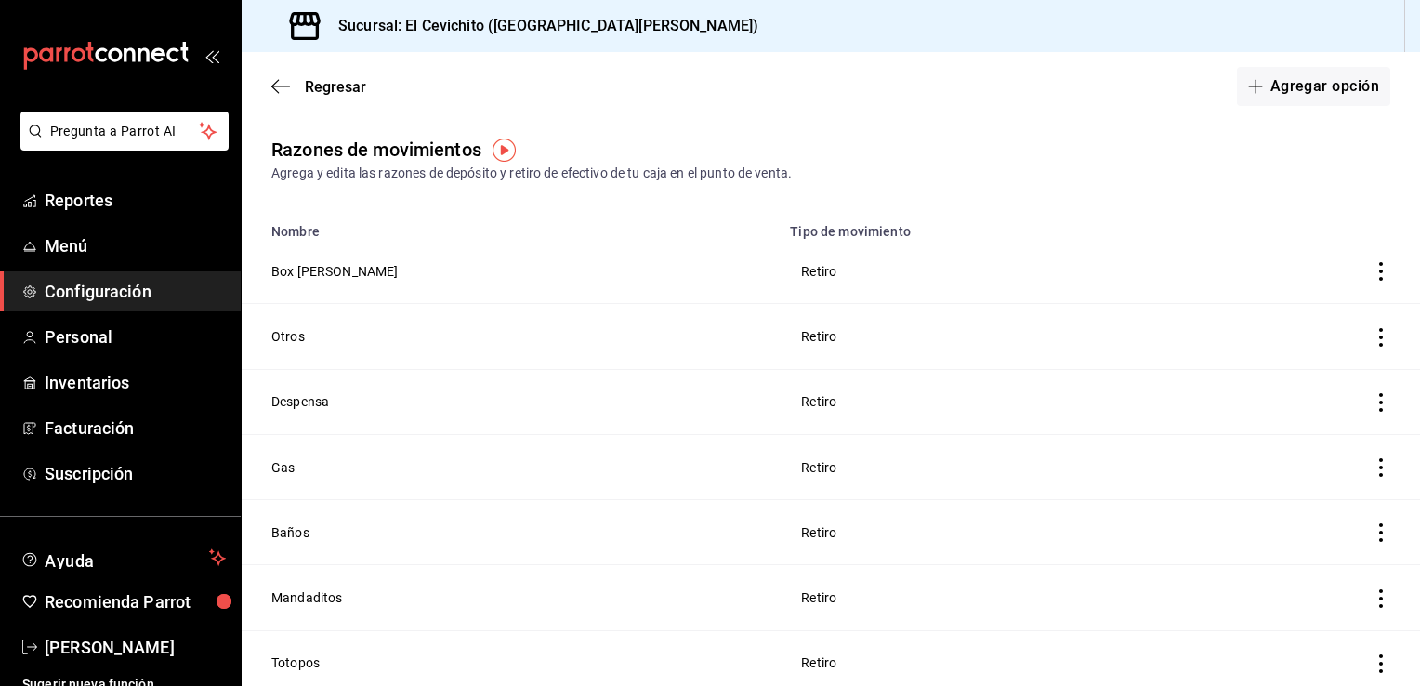
click at [147, 282] on span "Configuración" at bounding box center [135, 291] width 181 height 25
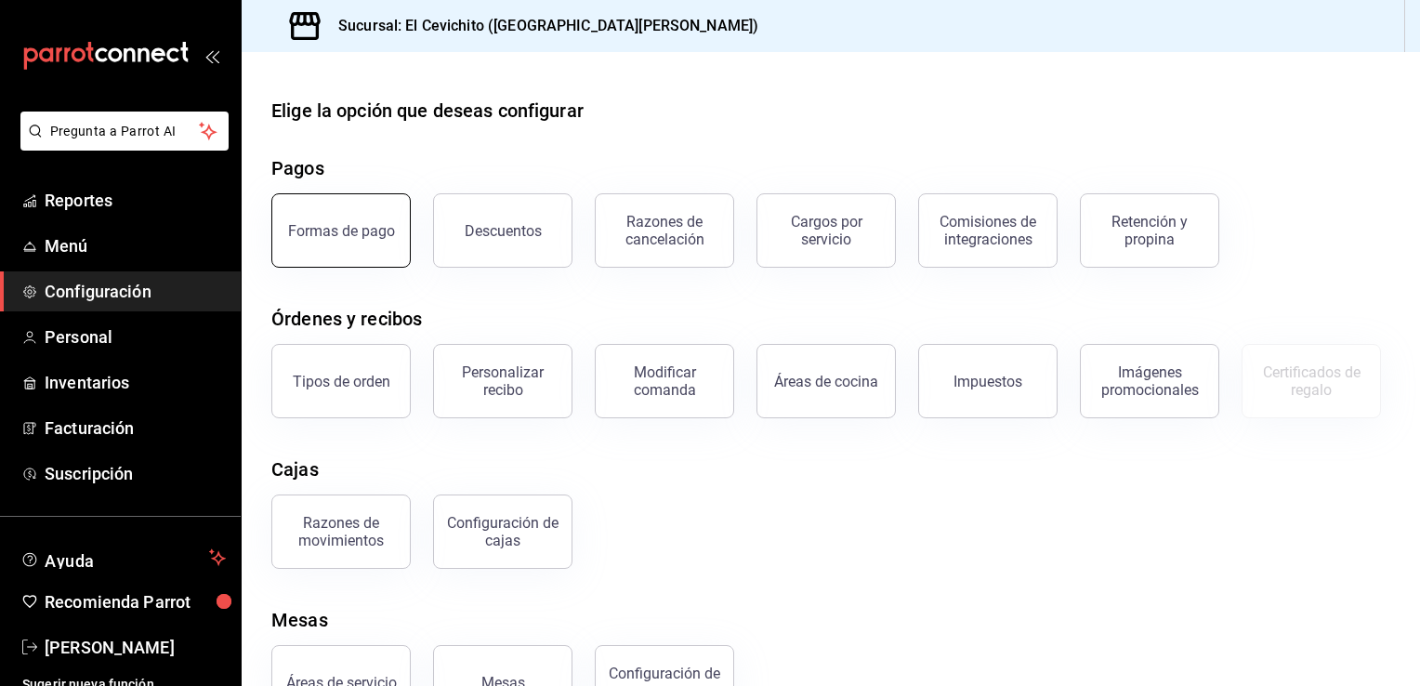
click at [327, 225] on div "Formas de pago" at bounding box center [341, 231] width 107 height 18
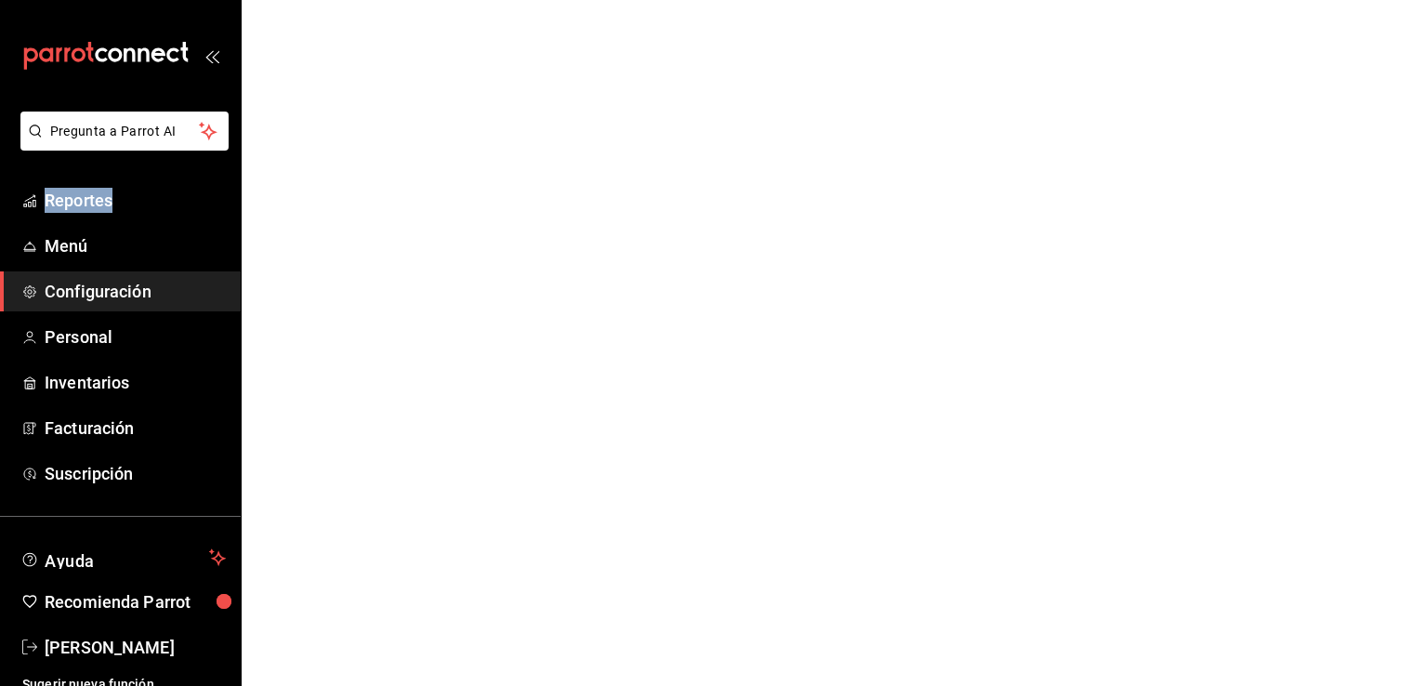
click at [327, 0] on html "Pregunta a Parrot AI Reportes Menú Configuración Personal Inventarios Facturaci…" at bounding box center [710, 0] width 1420 height 0
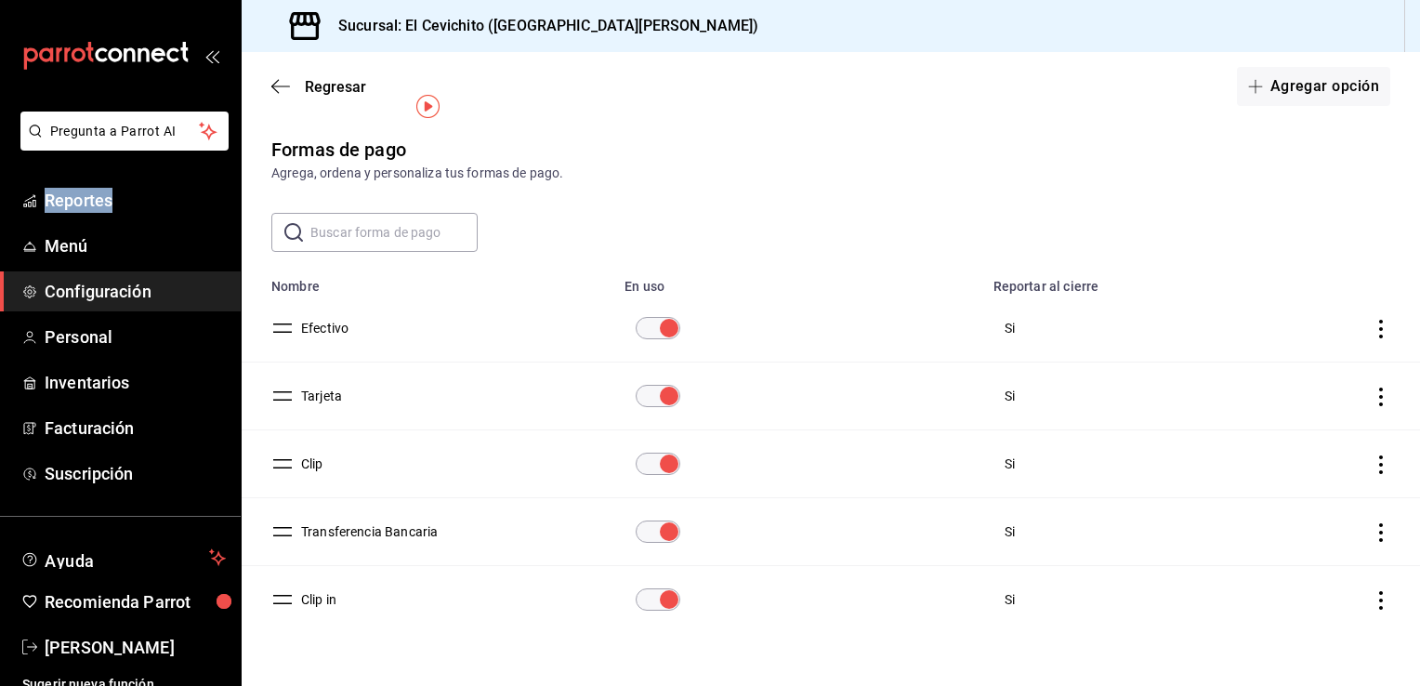
scroll to position [43, 0]
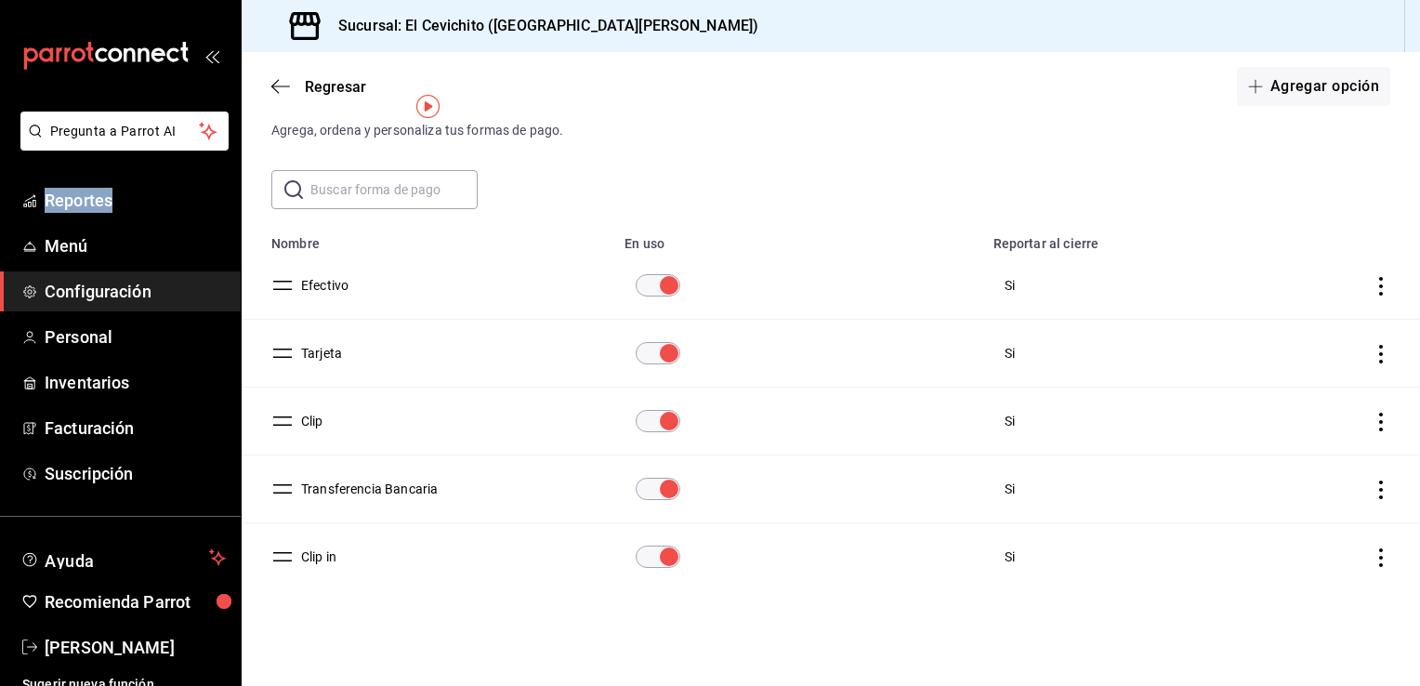
click at [186, 296] on span "Configuración" at bounding box center [135, 291] width 181 height 25
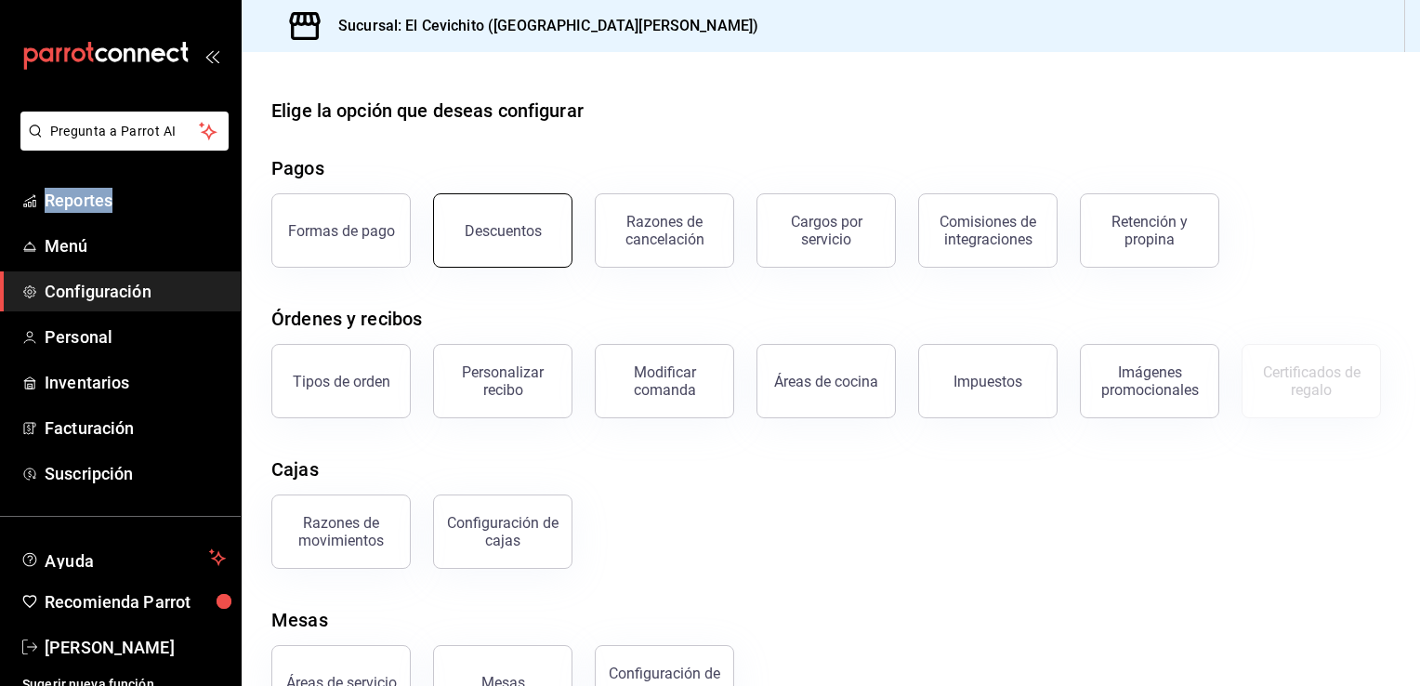
click at [513, 232] on div "Descuentos" at bounding box center [503, 231] width 77 height 18
click at [513, 232] on html "Pregunta a Parrot AI Reportes Menú Configuración Personal Inventarios Facturaci…" at bounding box center [710, 343] width 1420 height 686
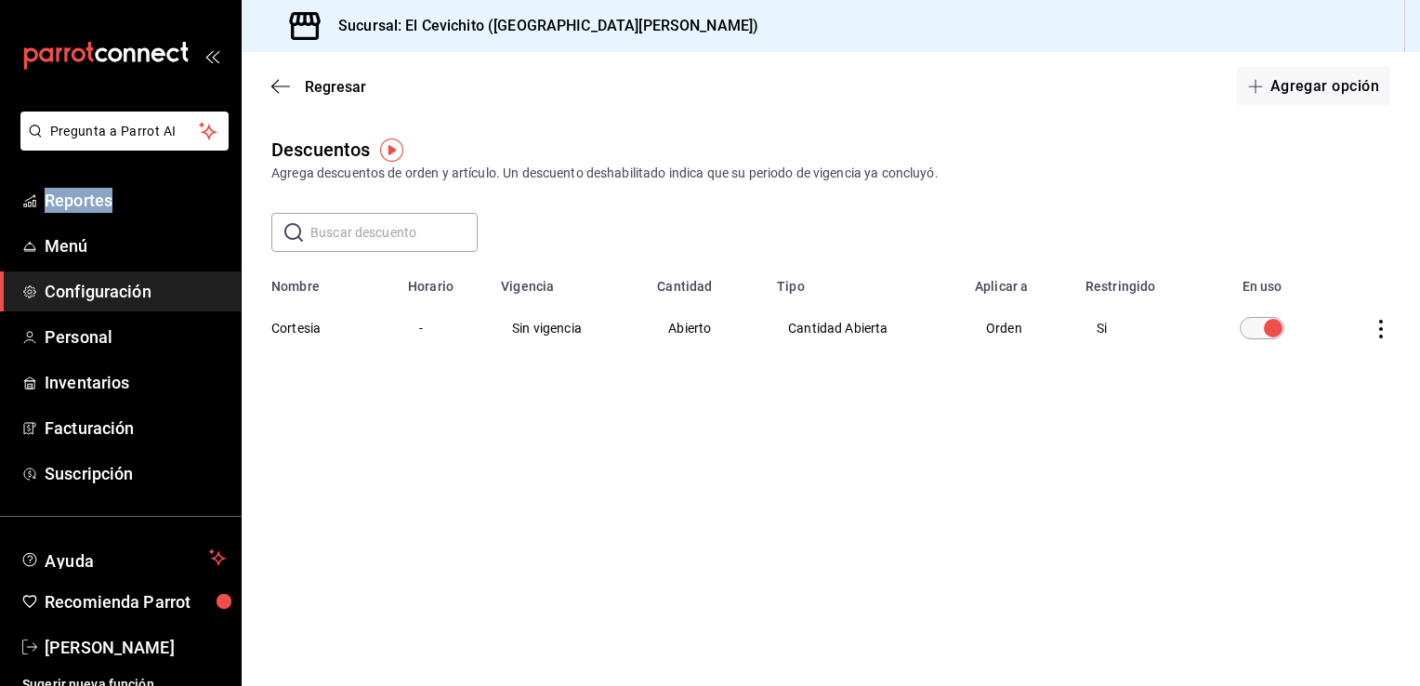
click at [185, 294] on span "Configuración" at bounding box center [135, 291] width 181 height 25
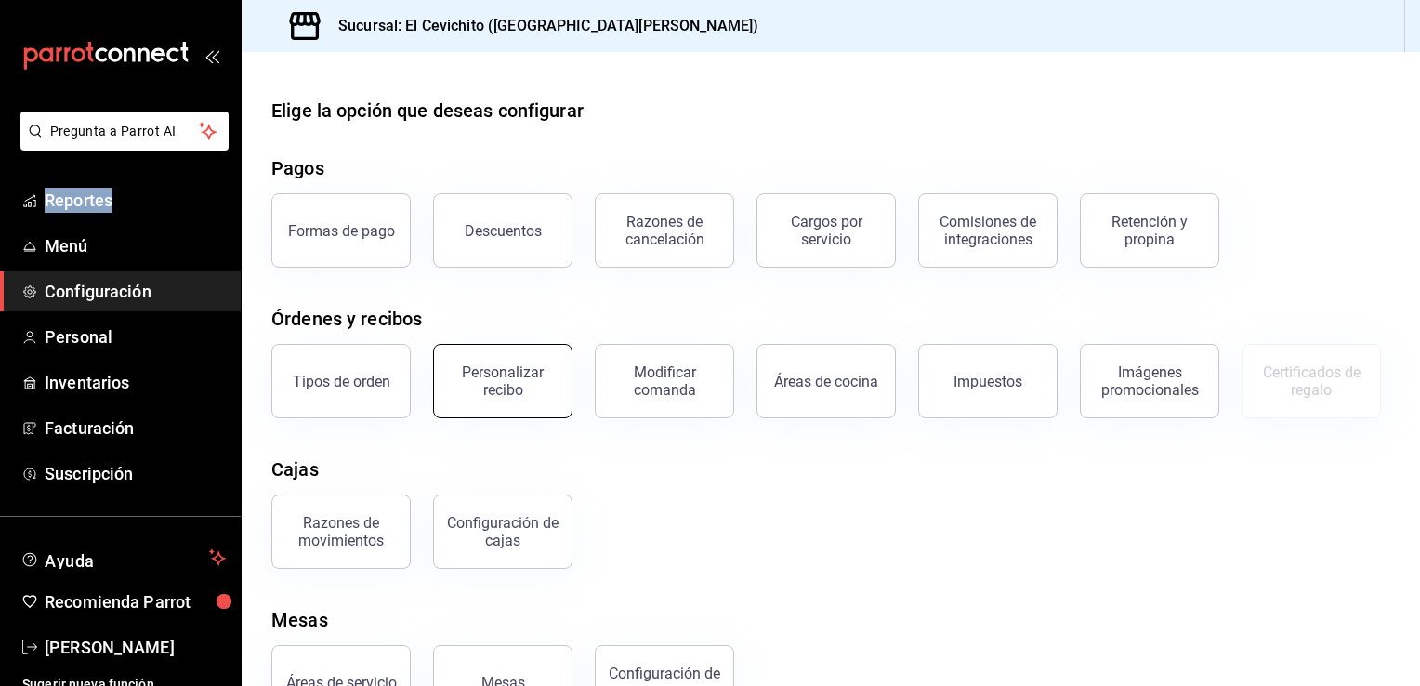
click at [495, 385] on div "Personalizar recibo" at bounding box center [502, 380] width 115 height 35
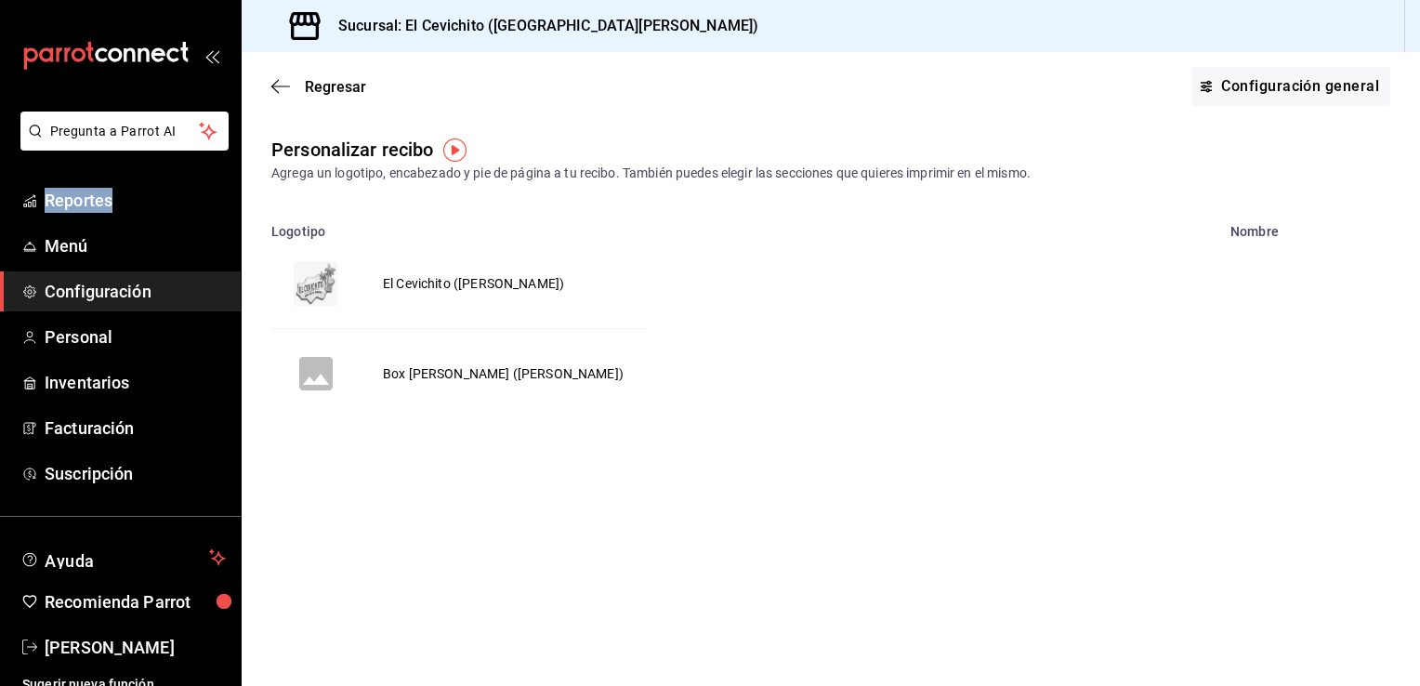
click at [162, 297] on span "Configuración" at bounding box center [135, 291] width 181 height 25
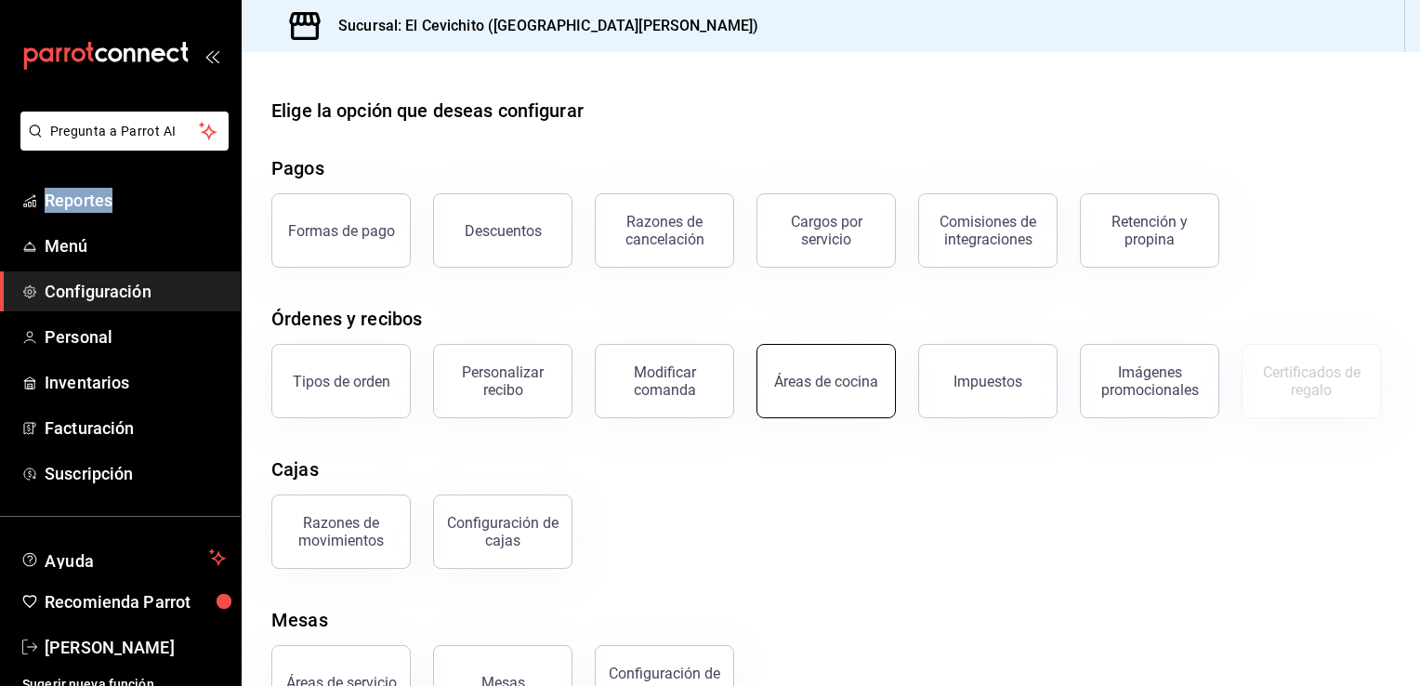
click at [829, 399] on button "Áreas de cocina" at bounding box center [826, 381] width 139 height 74
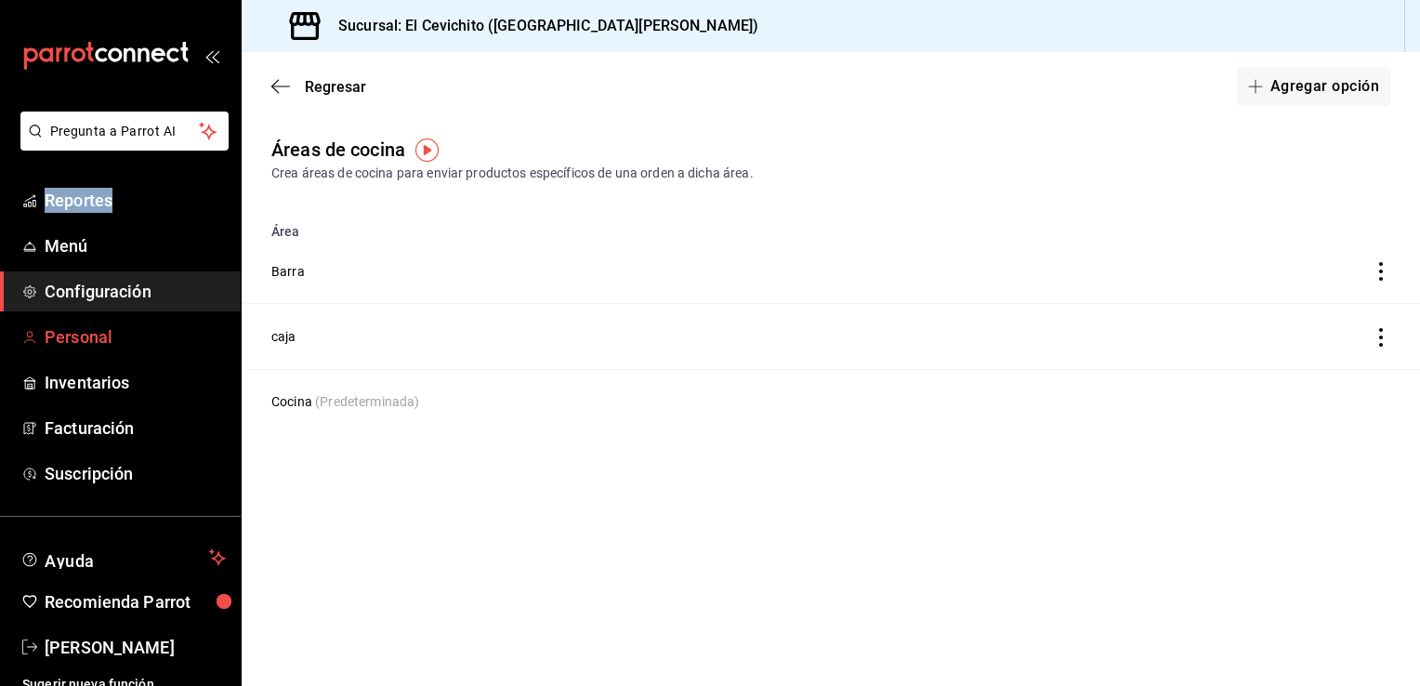
click at [151, 333] on span "Personal" at bounding box center [135, 336] width 181 height 25
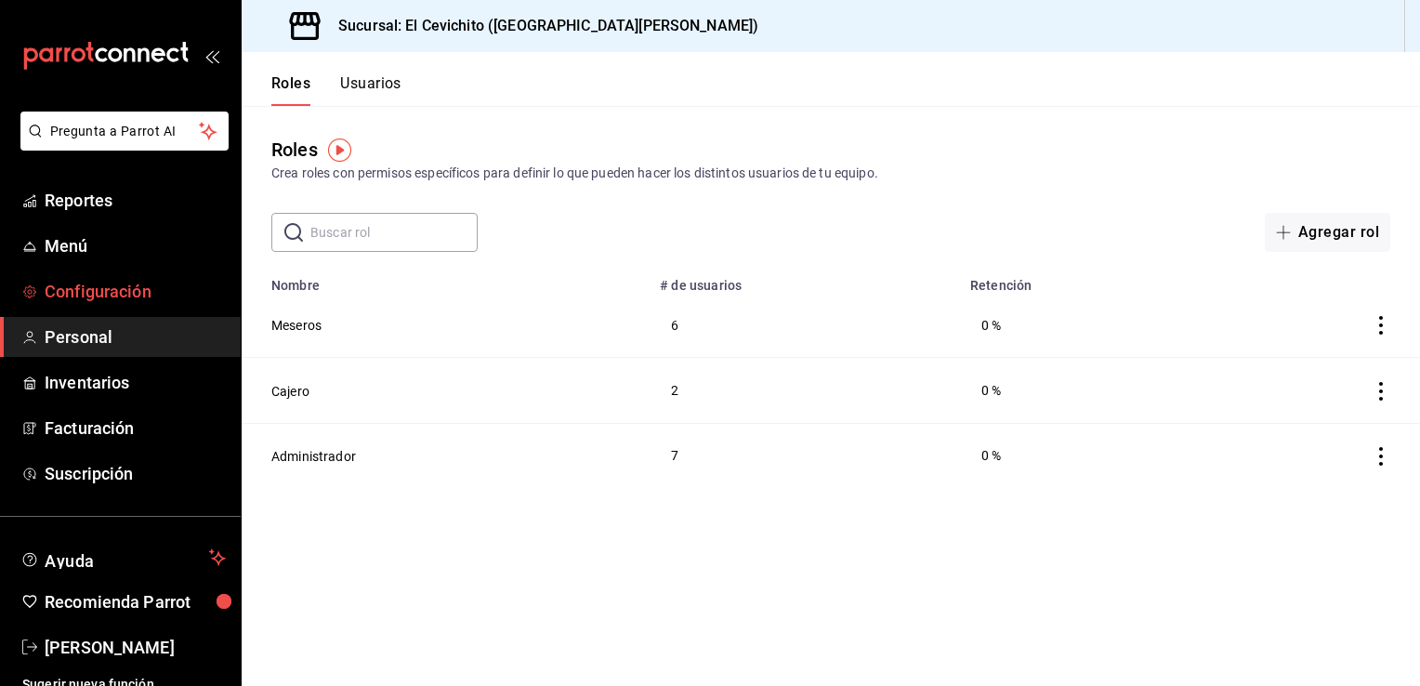
click at [152, 290] on span "Configuración" at bounding box center [135, 291] width 181 height 25
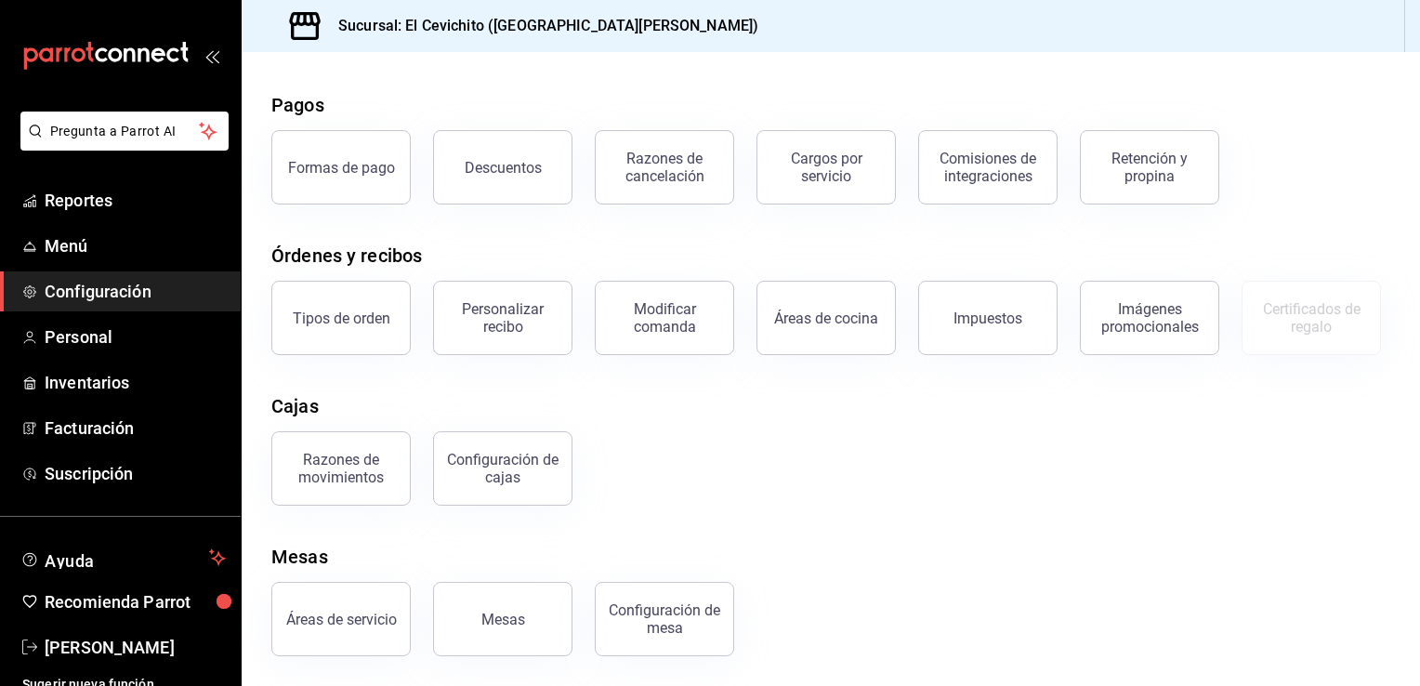
scroll to position [160, 0]
click at [370, 470] on div "Razones de movimientos" at bounding box center [340, 468] width 115 height 35
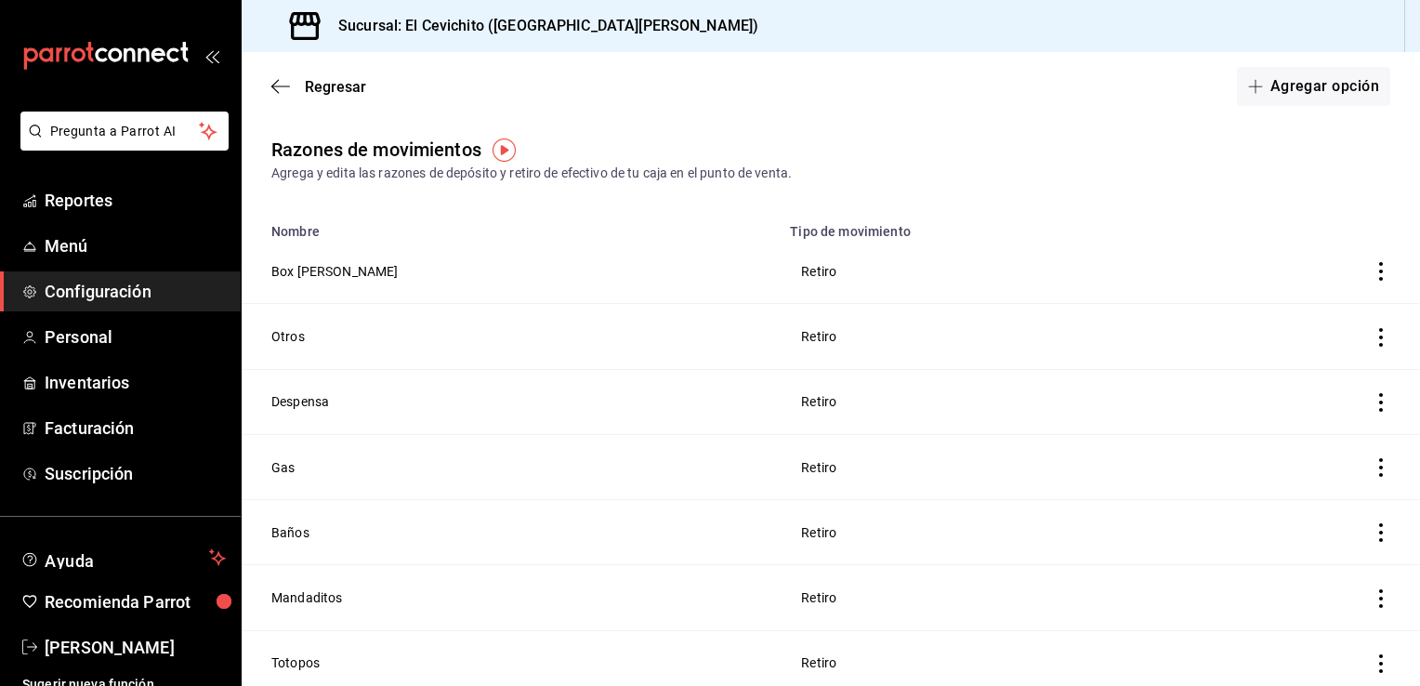
click at [1051, 145] on div "Razones de movimientos Agrega y edita las razones de depósito y retiro de efect…" at bounding box center [831, 159] width 1178 height 47
click at [174, 287] on span "Configuración" at bounding box center [135, 291] width 181 height 25
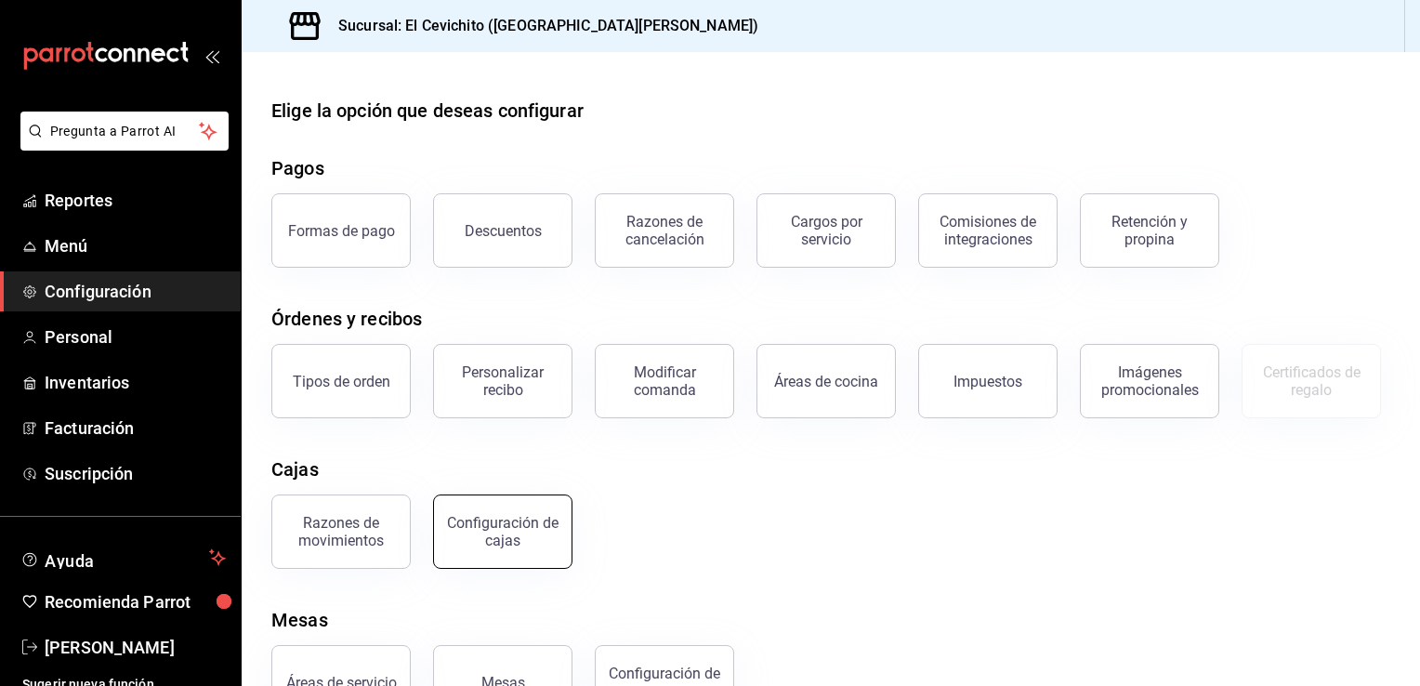
click at [504, 549] on div "Configuración de cajas" at bounding box center [502, 531] width 115 height 35
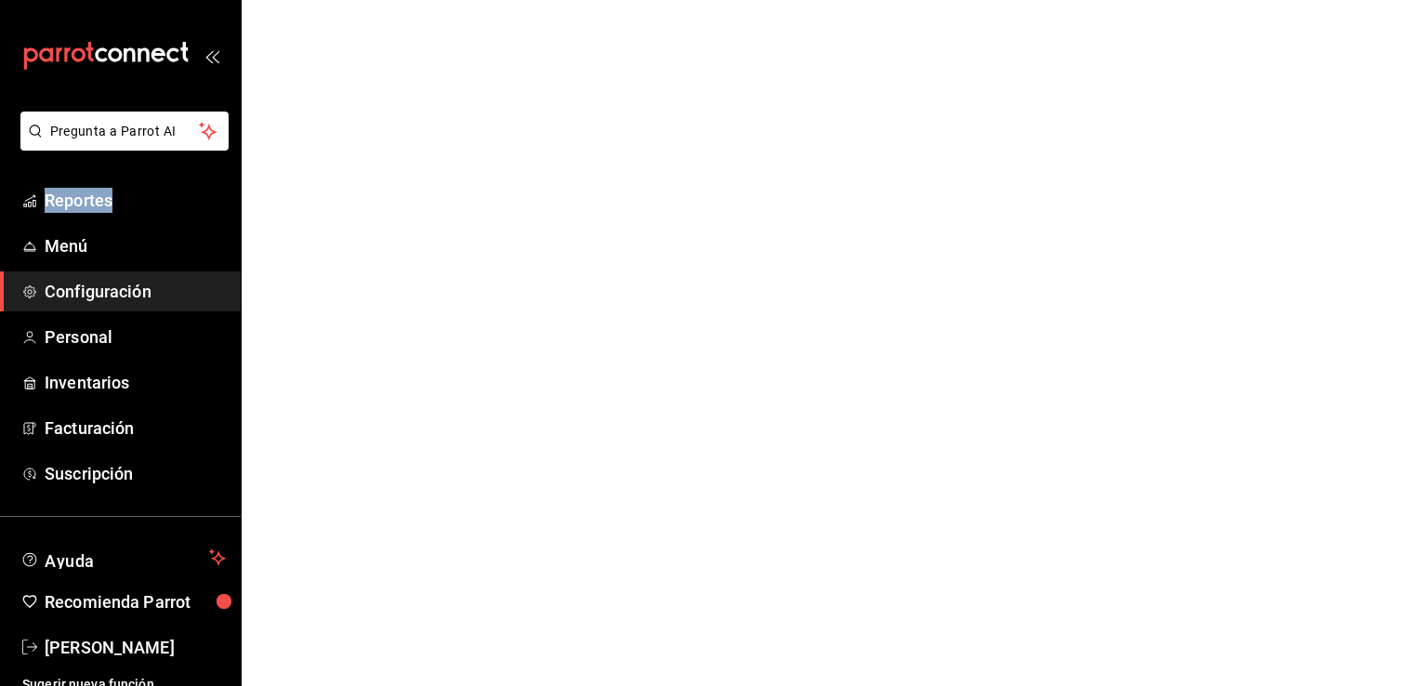
click at [504, 0] on html "Pregunta a Parrot AI Reportes Menú Configuración Personal Inventarios Facturaci…" at bounding box center [710, 0] width 1420 height 0
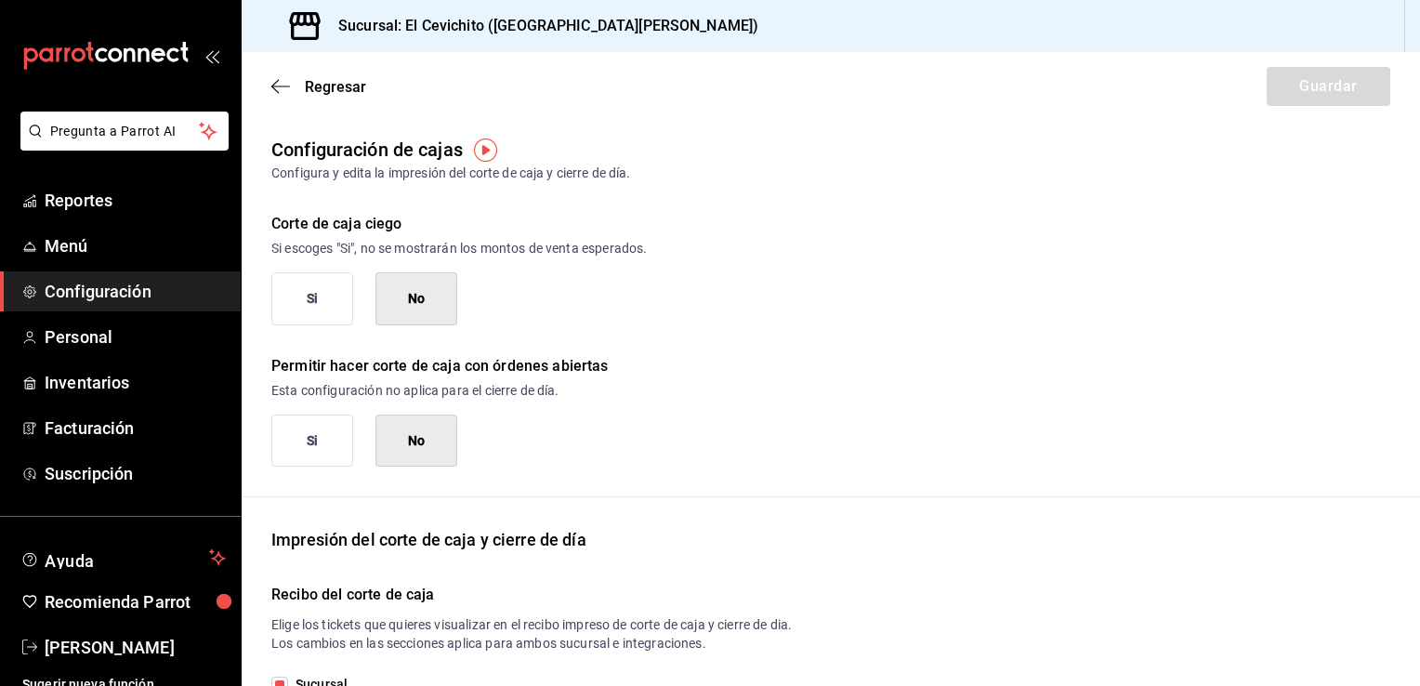
click at [1041, 272] on div "Si No" at bounding box center [830, 298] width 1119 height 53
click at [167, 287] on span "Configuración" at bounding box center [135, 291] width 181 height 25
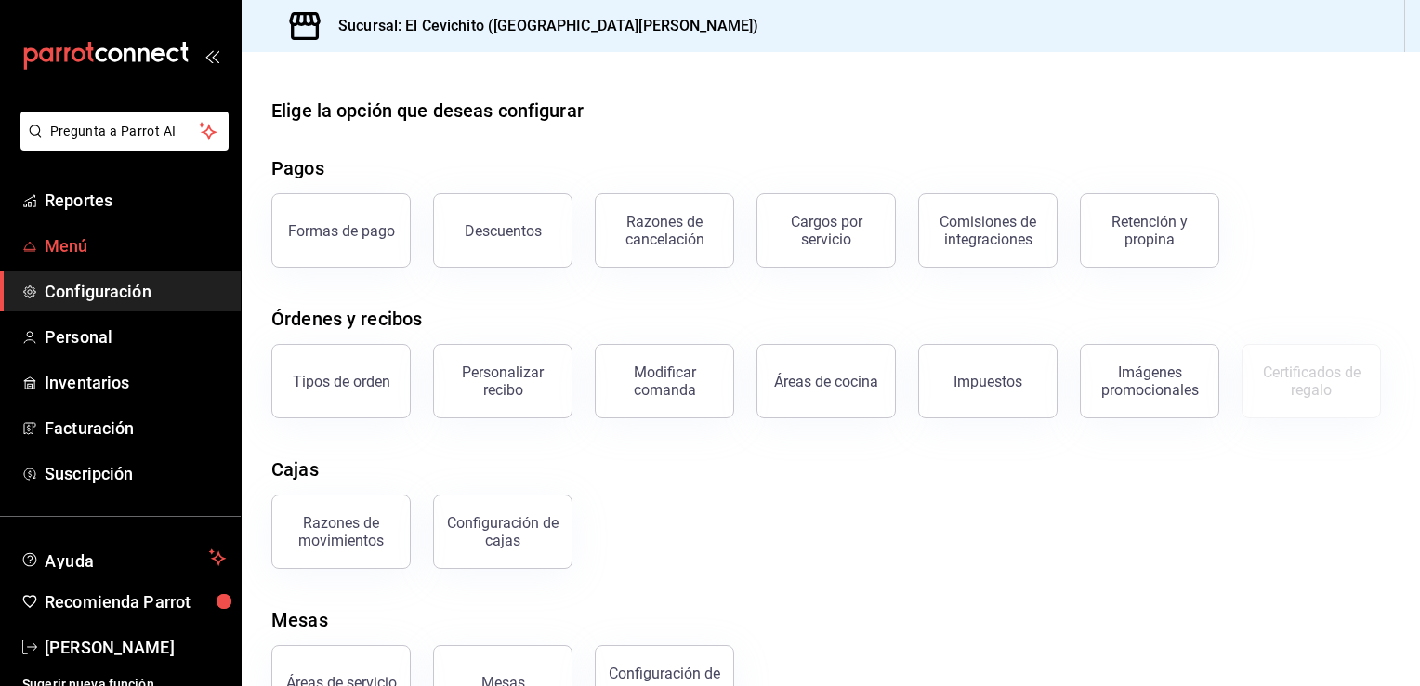
click at [116, 246] on span "Menú" at bounding box center [135, 245] width 181 height 25
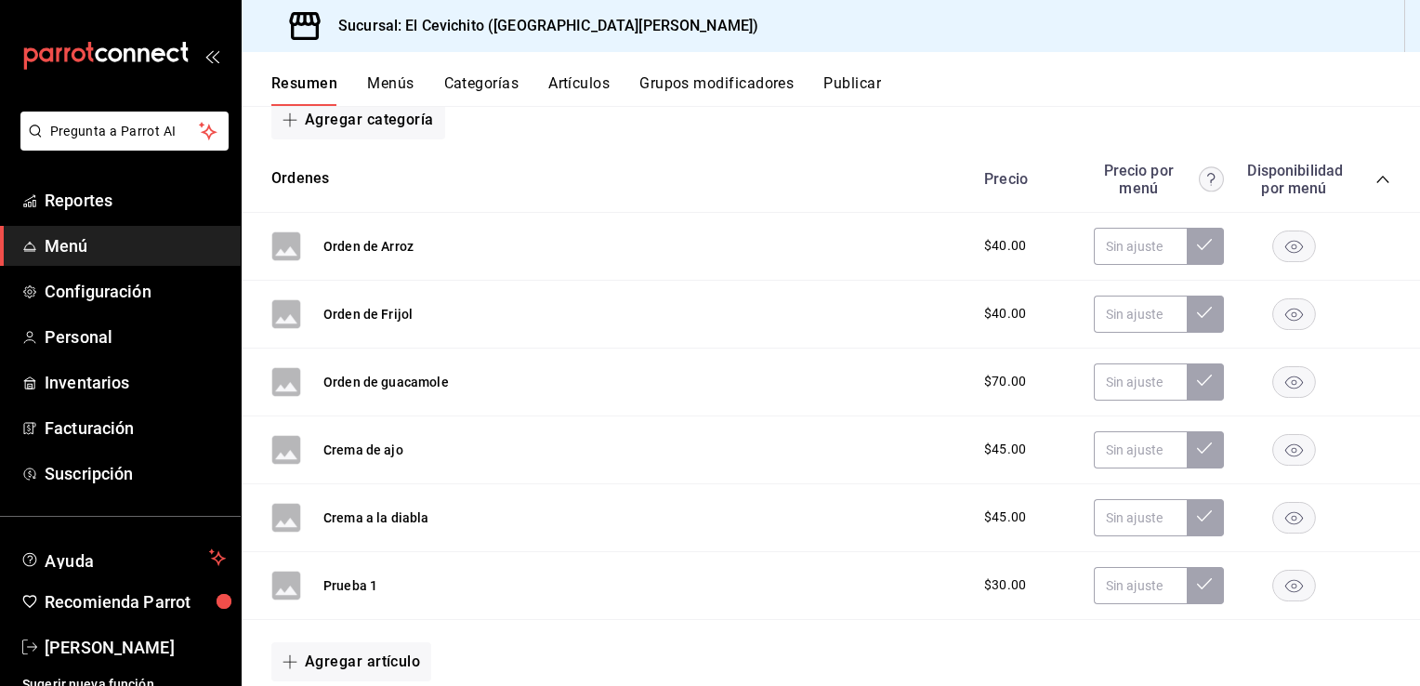
scroll to position [75, 0]
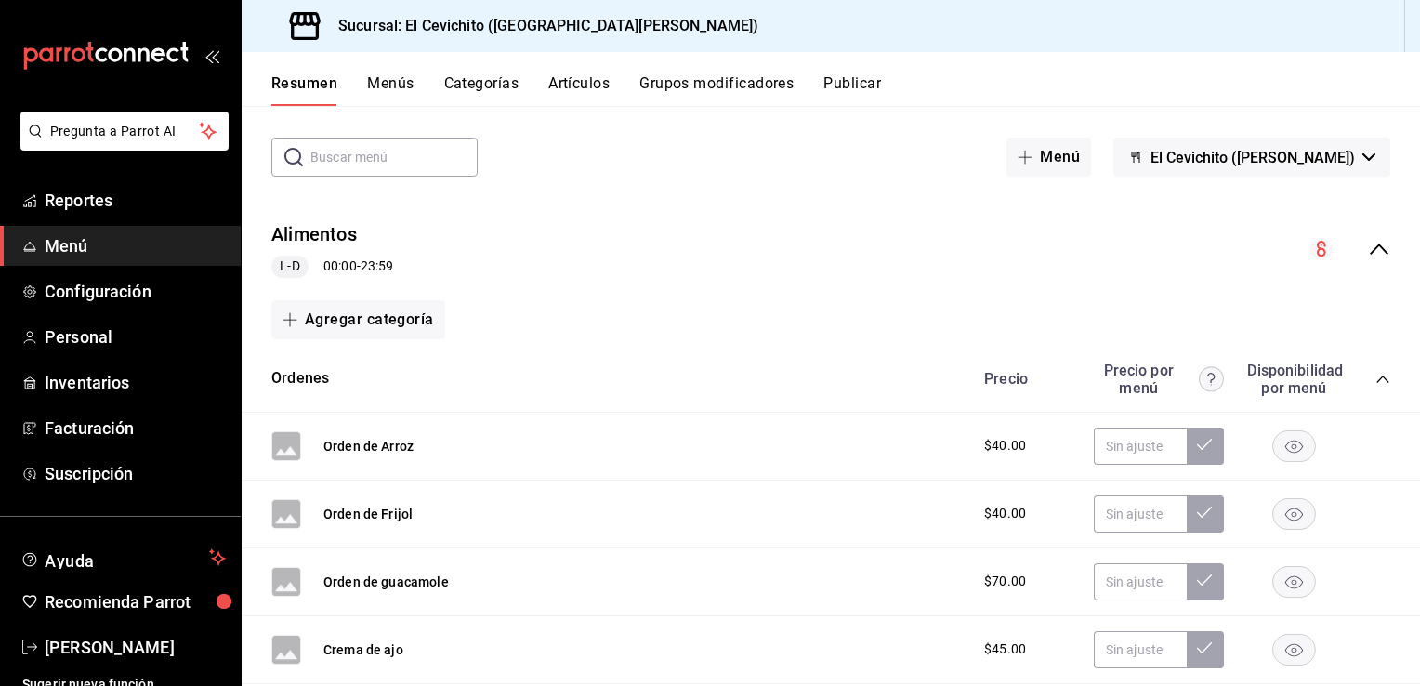
click at [1362, 157] on icon "button" at bounding box center [1368, 156] width 13 height 7
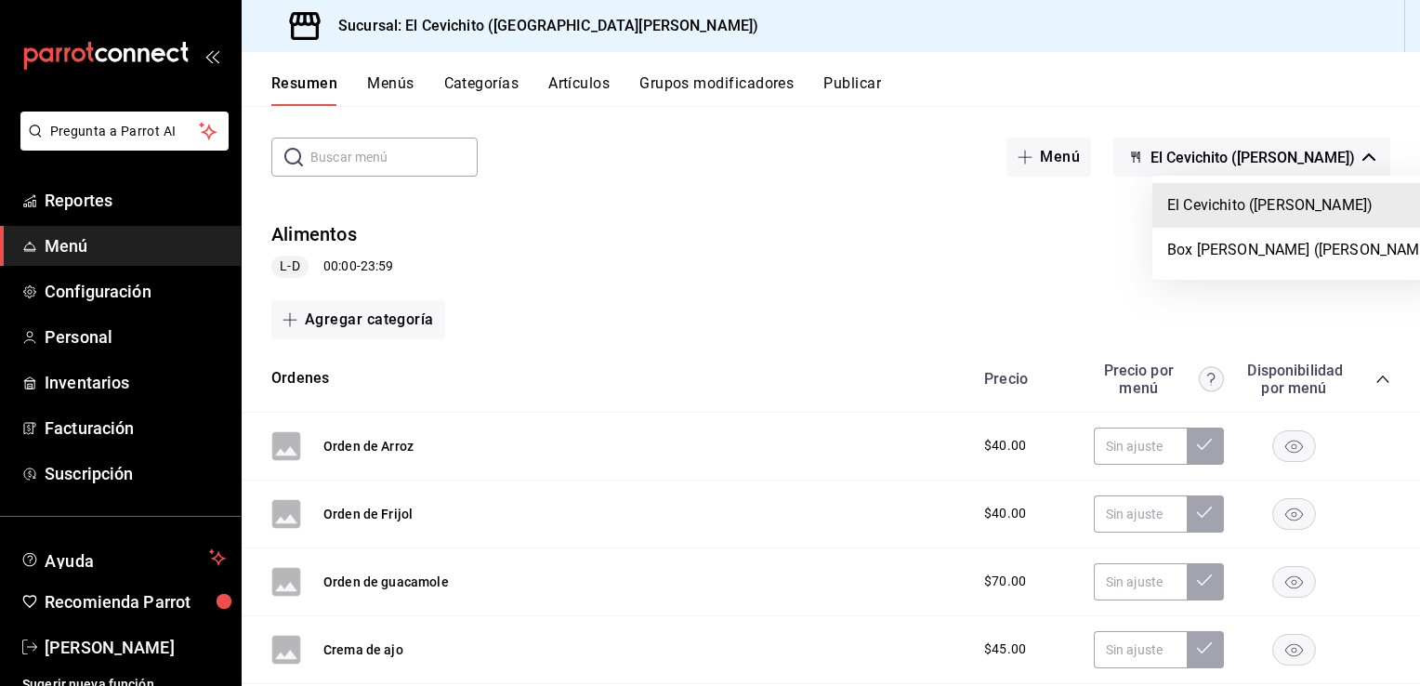
click at [1378, 162] on div at bounding box center [710, 343] width 1420 height 686
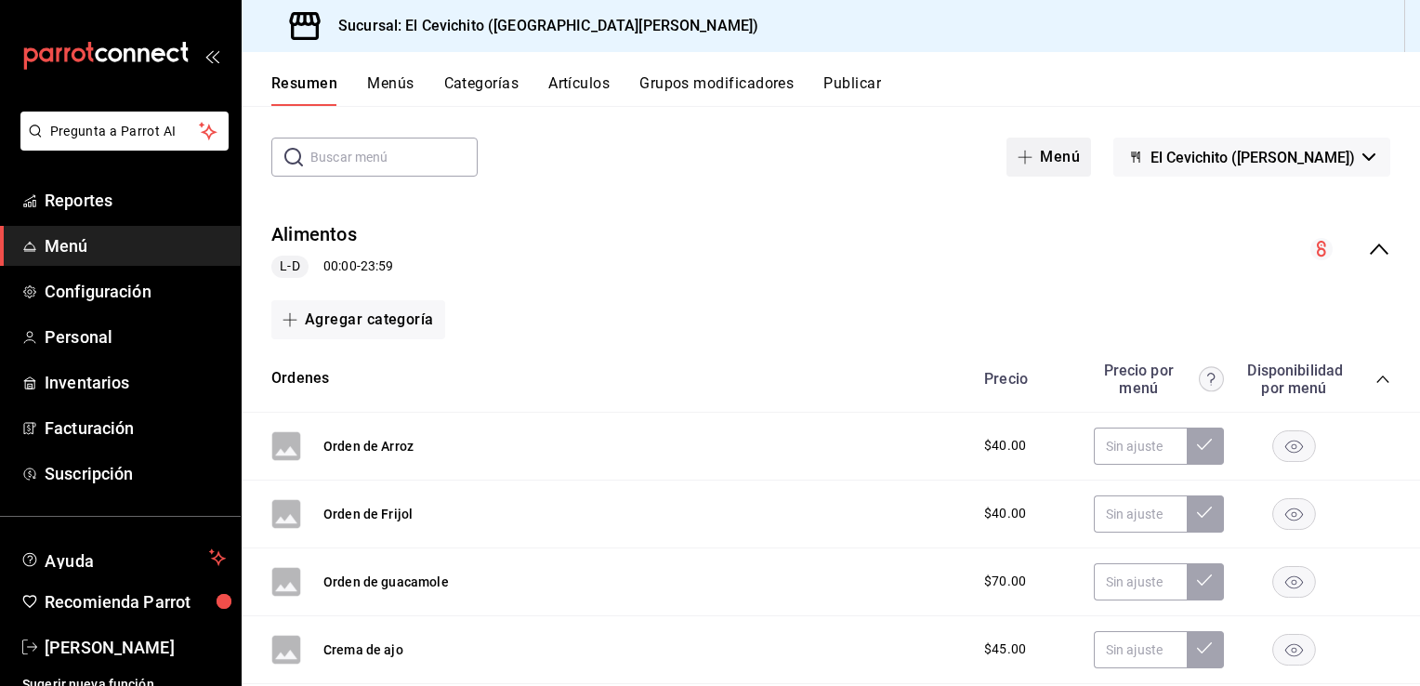
click at [1089, 162] on button "Menú" at bounding box center [1049, 157] width 85 height 39
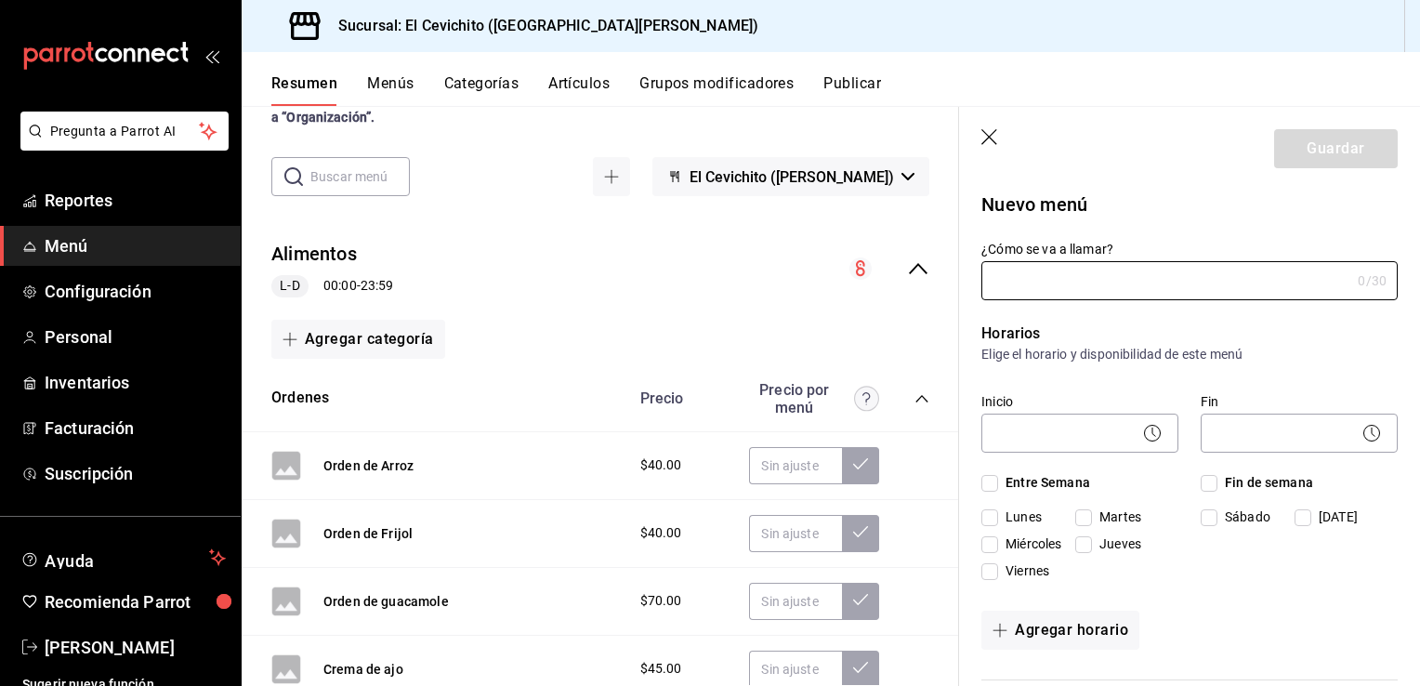
click at [985, 141] on icon "button" at bounding box center [989, 137] width 16 height 16
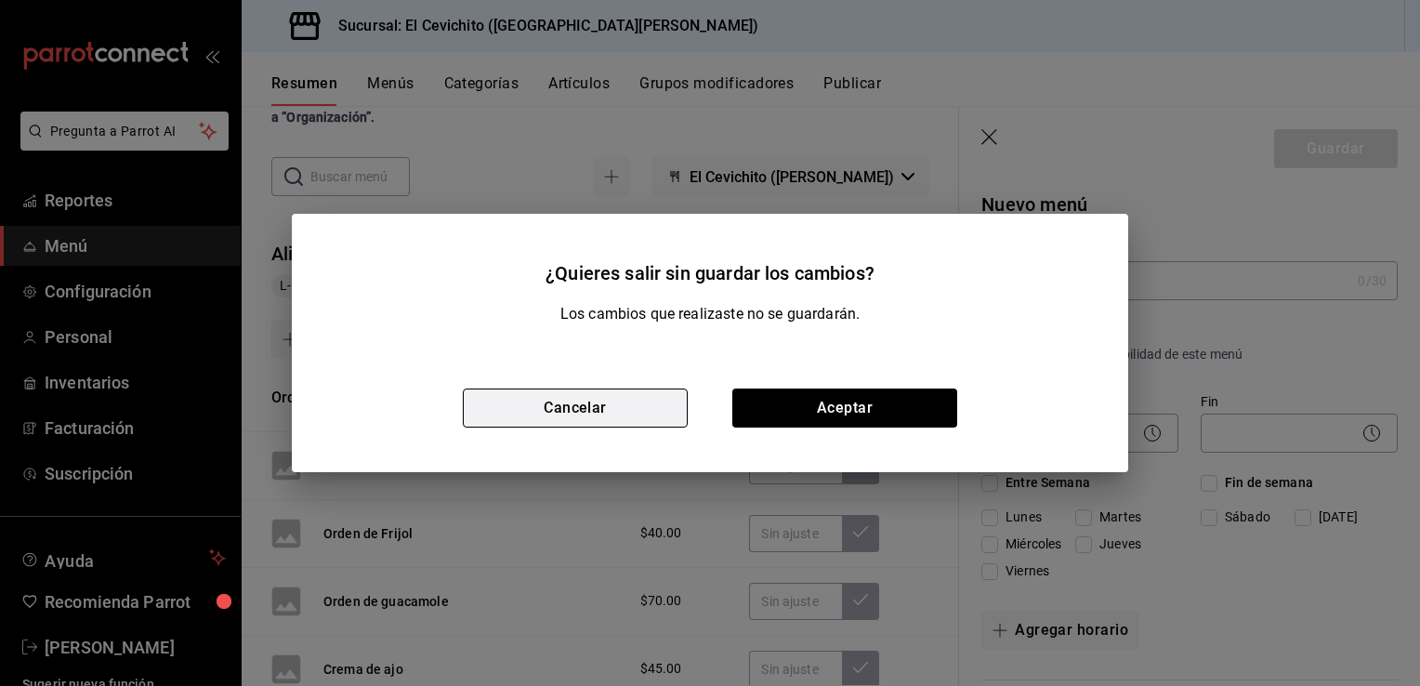
click at [646, 413] on button "Cancelar" at bounding box center [575, 407] width 225 height 39
